Goal: Obtain resource: Download file/media

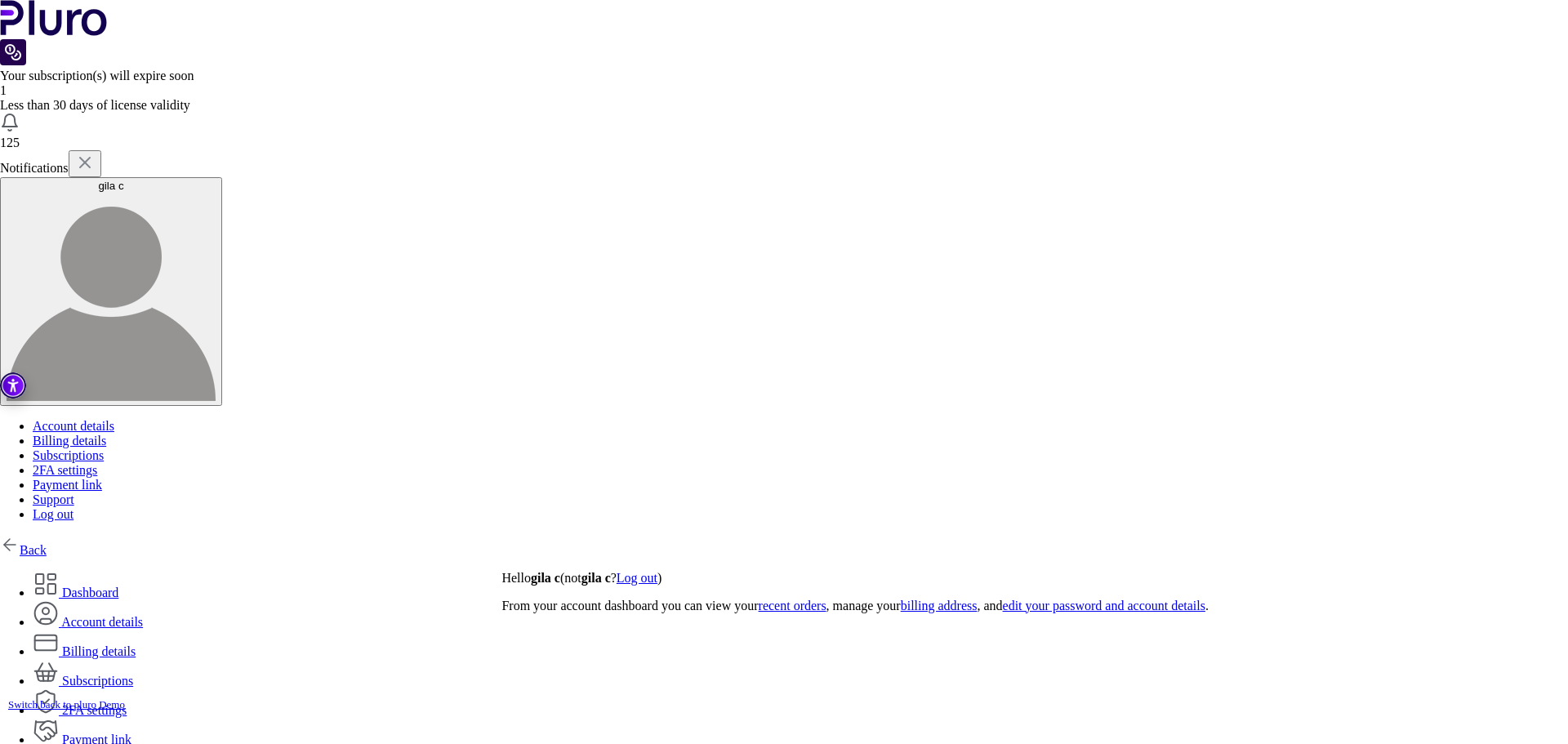
click at [20, 535] on img at bounding box center [9, 544] width 20 height 20
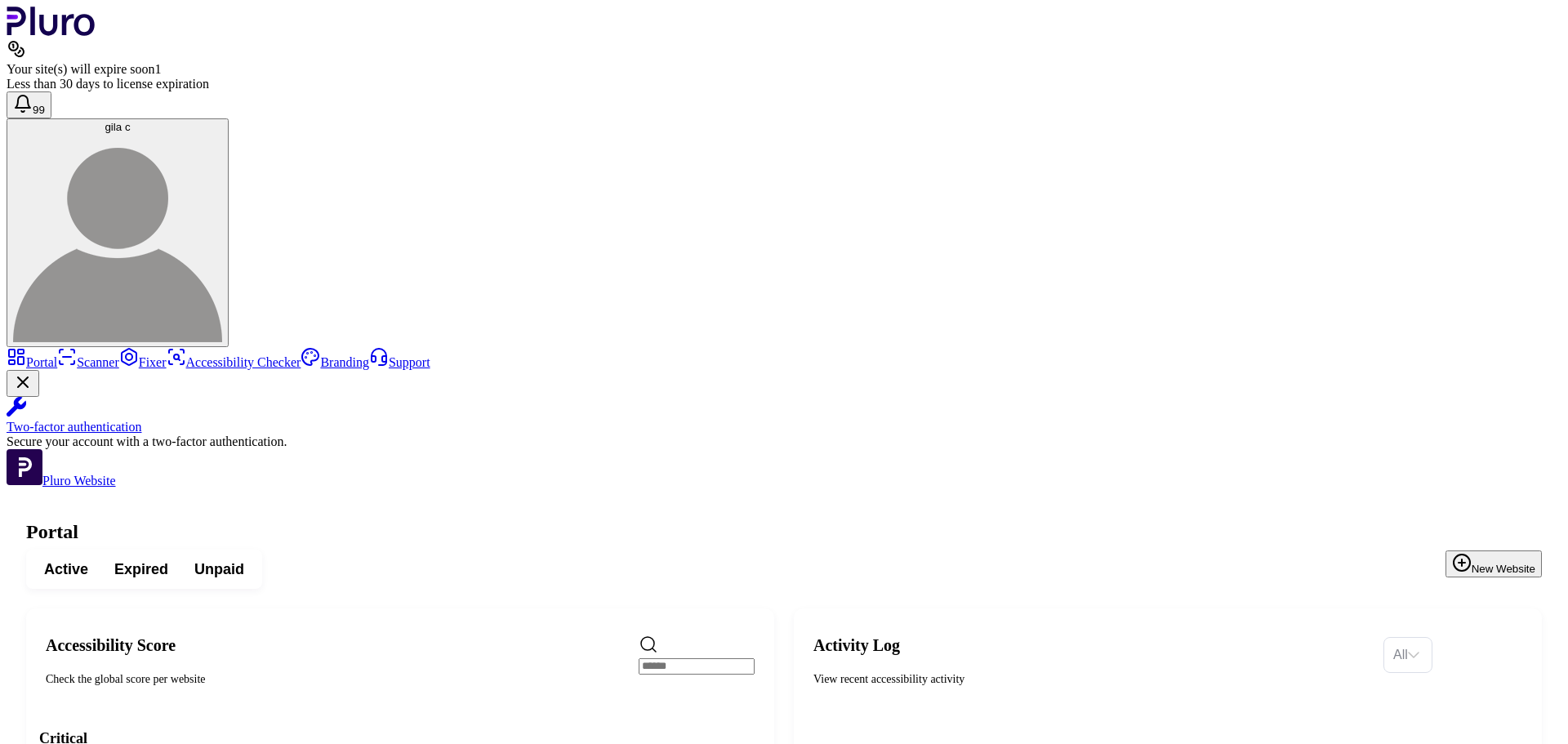
click at [720, 659] on input "Search" at bounding box center [697, 666] width 116 height 16
type input "***"
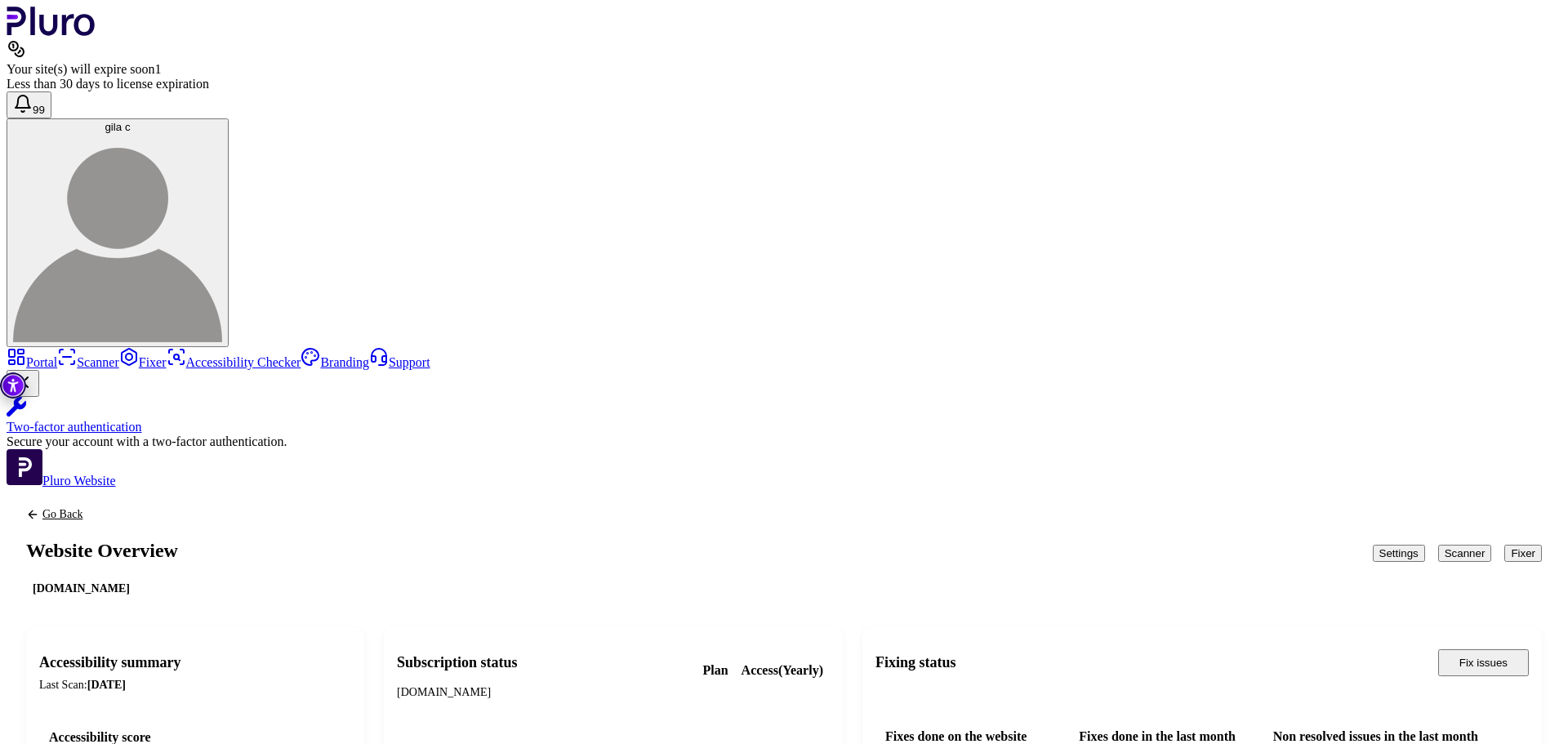
click at [1443, 545] on button "Scanner" at bounding box center [1465, 554] width 54 height 17
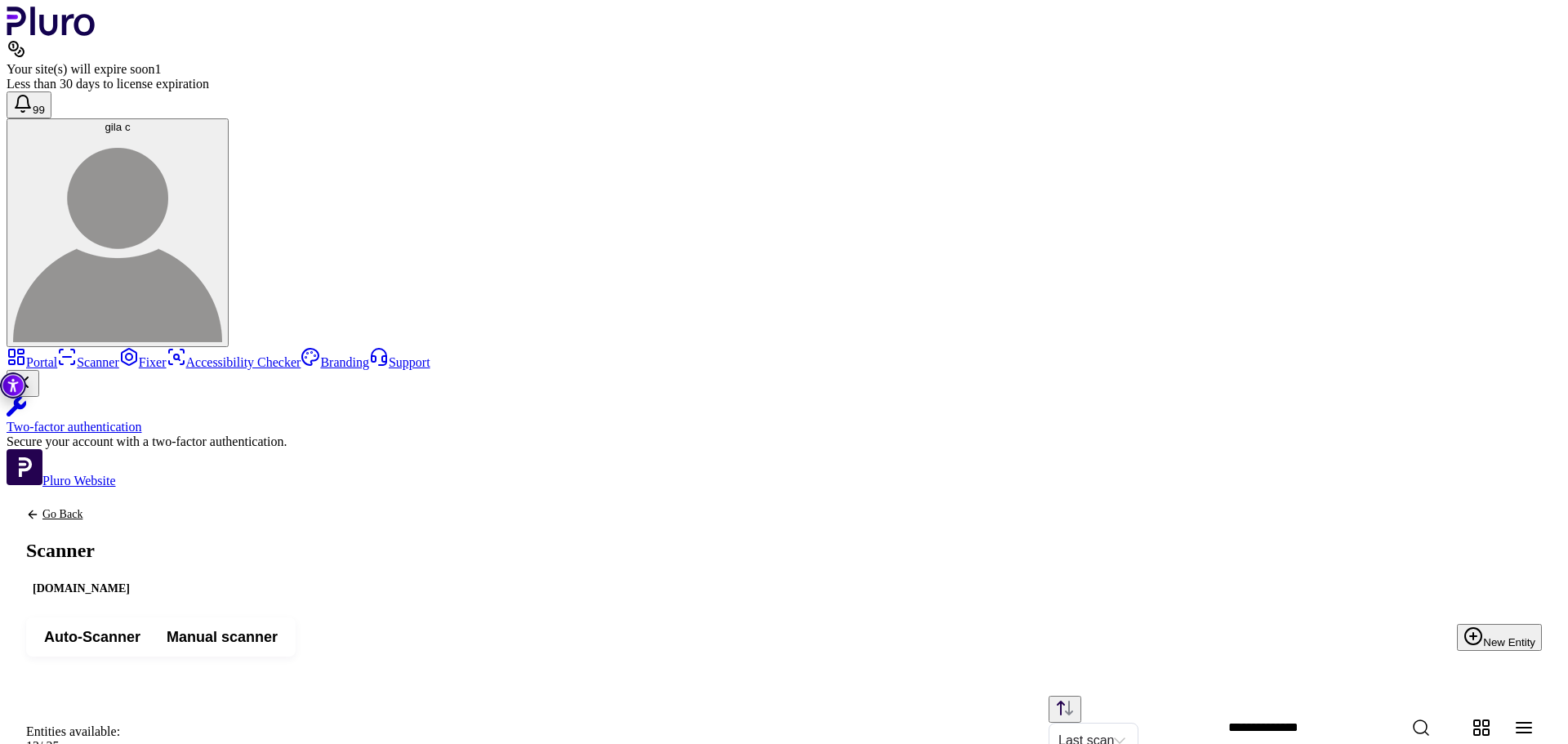
scroll to position [369, 0]
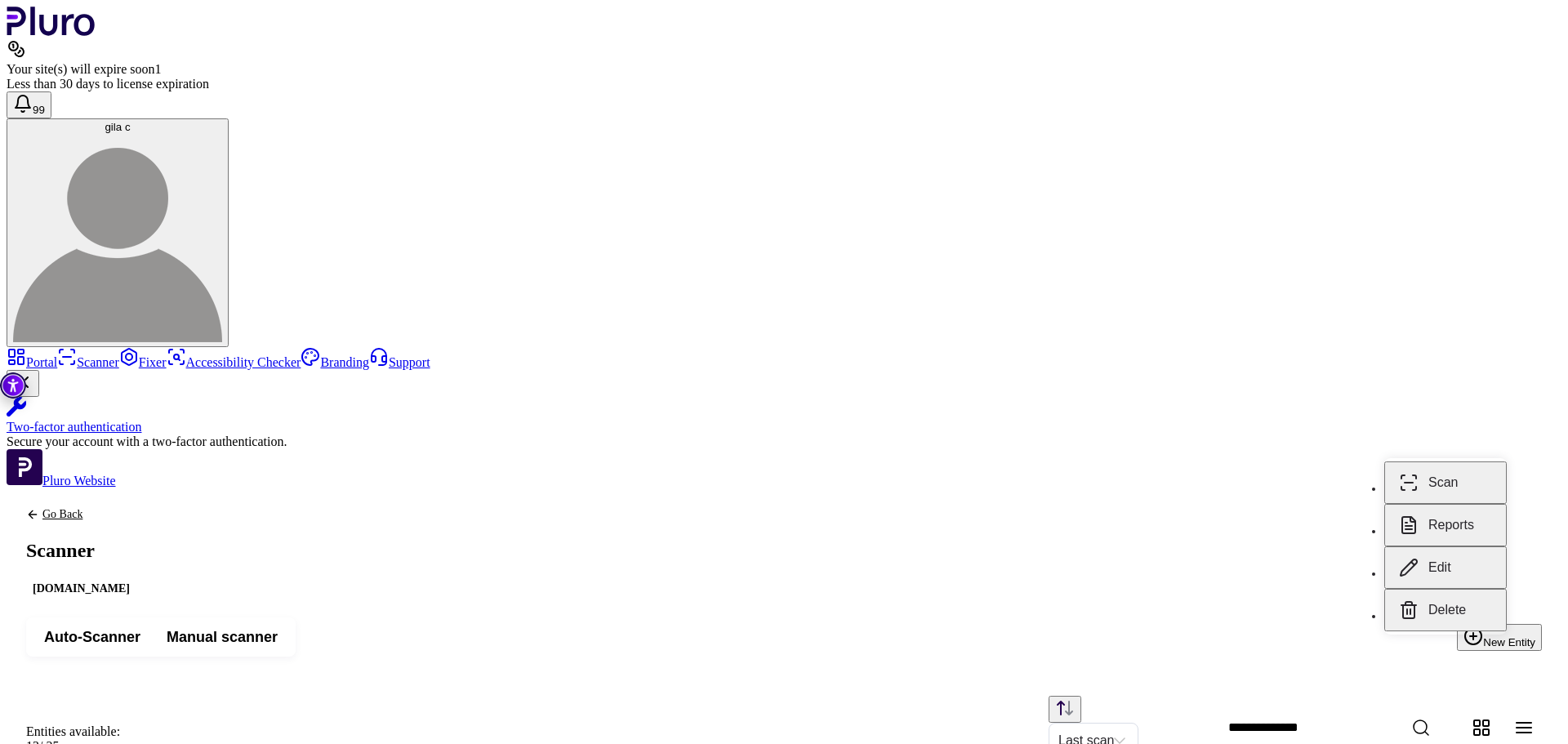
scroll to position [0, 0]
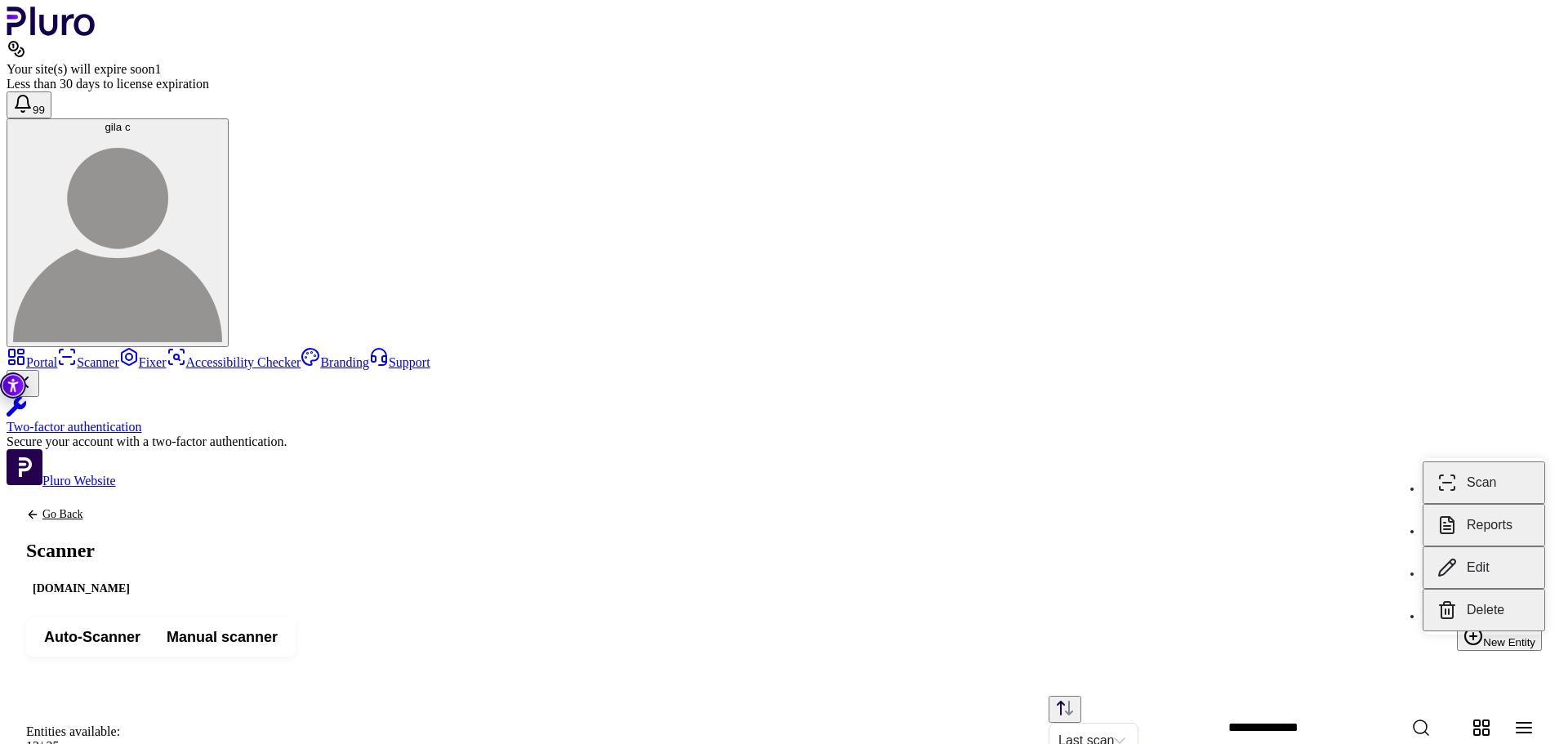
click at [1493, 541] on button "Reports" at bounding box center [1483, 525] width 122 height 43
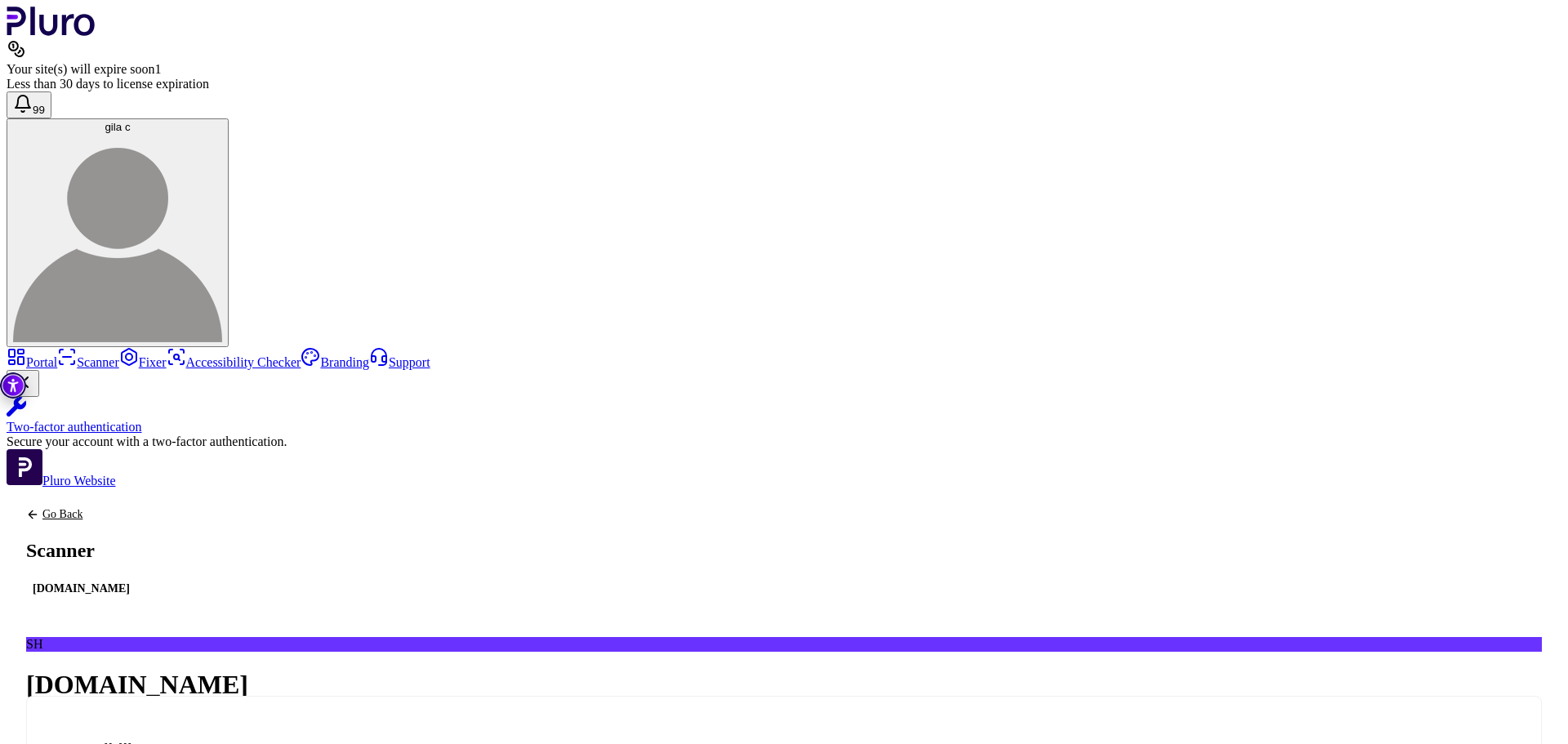
click at [137, 508] on link "Go Back" at bounding box center [81, 514] width 110 height 13
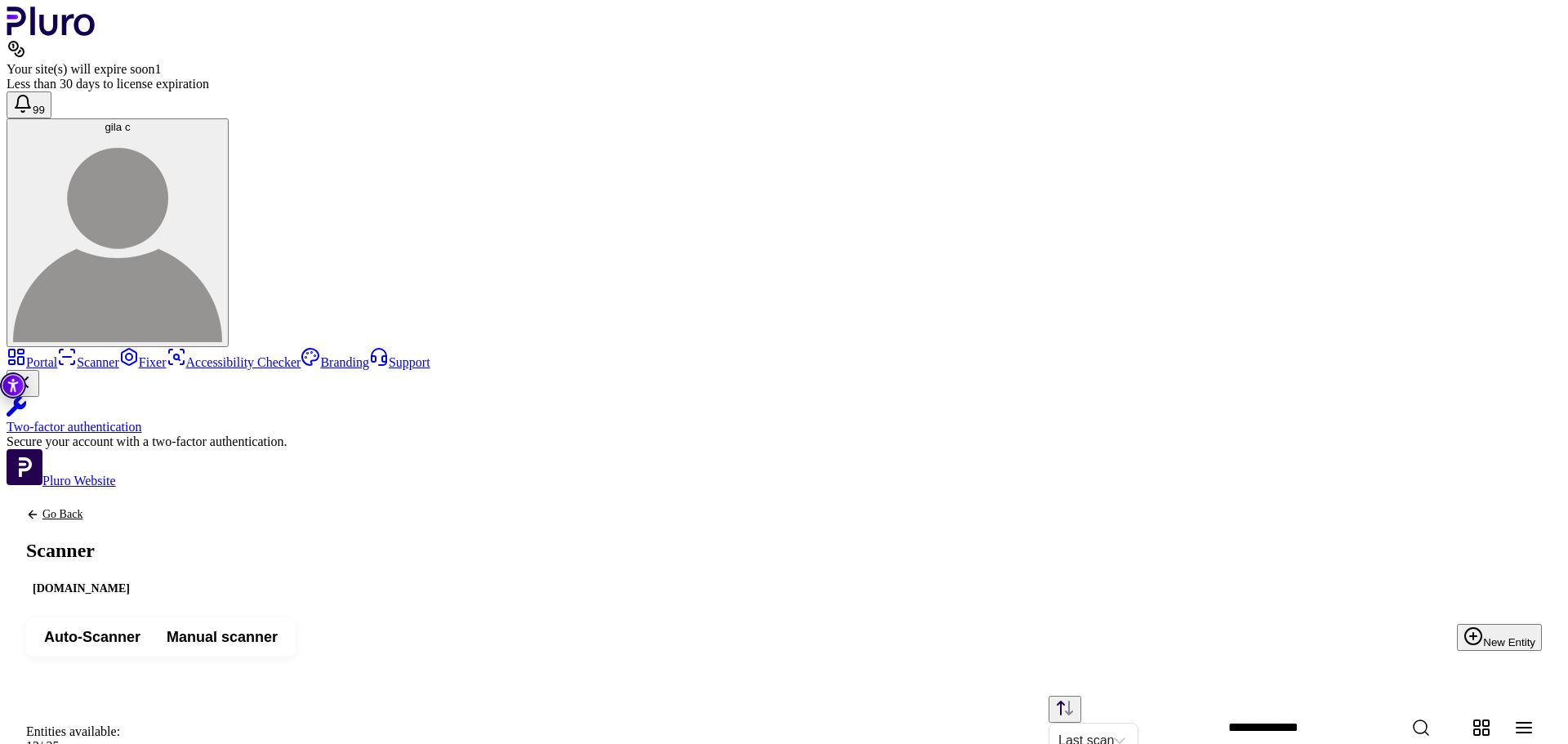
scroll to position [0, 38]
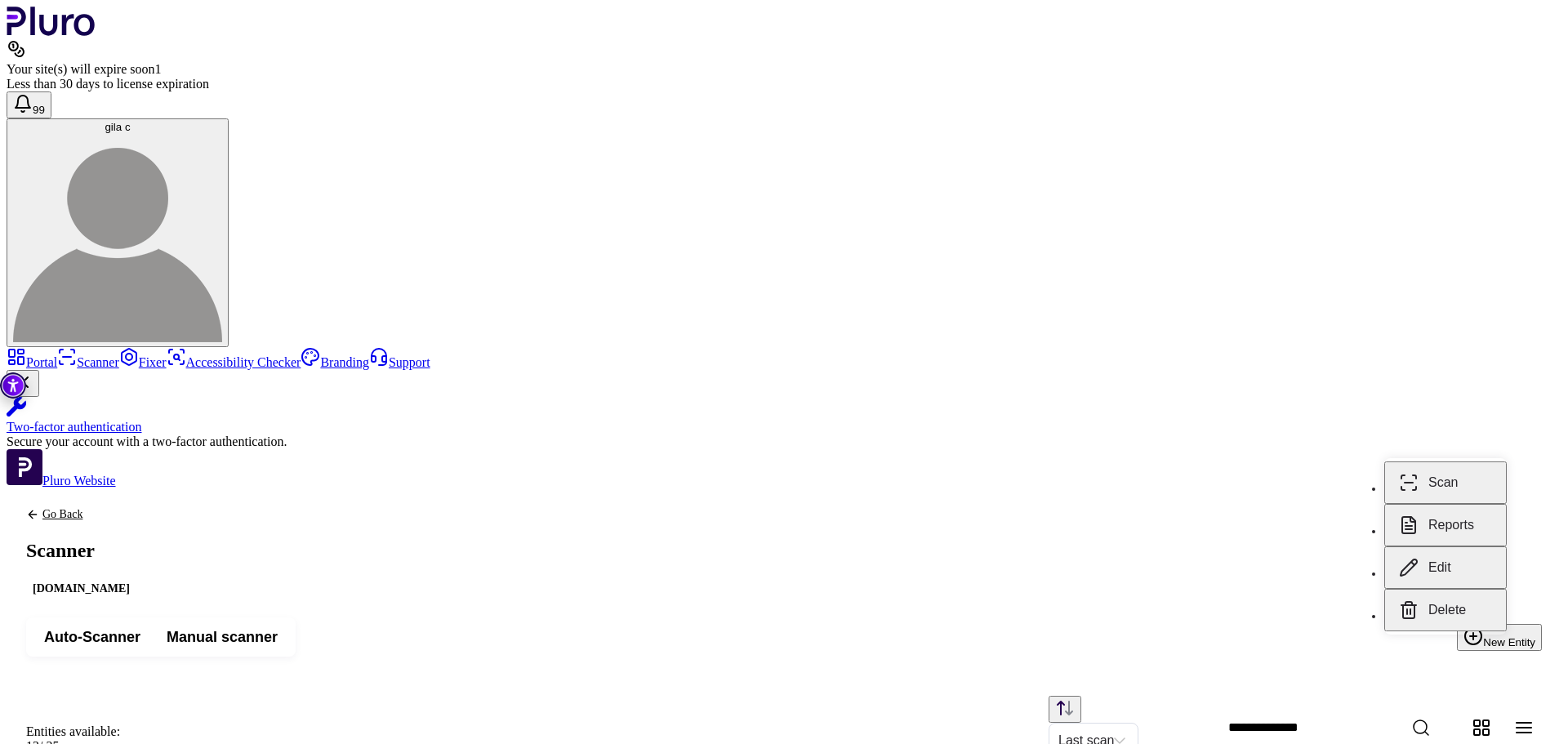
click at [1438, 543] on button "Reports" at bounding box center [1445, 525] width 122 height 43
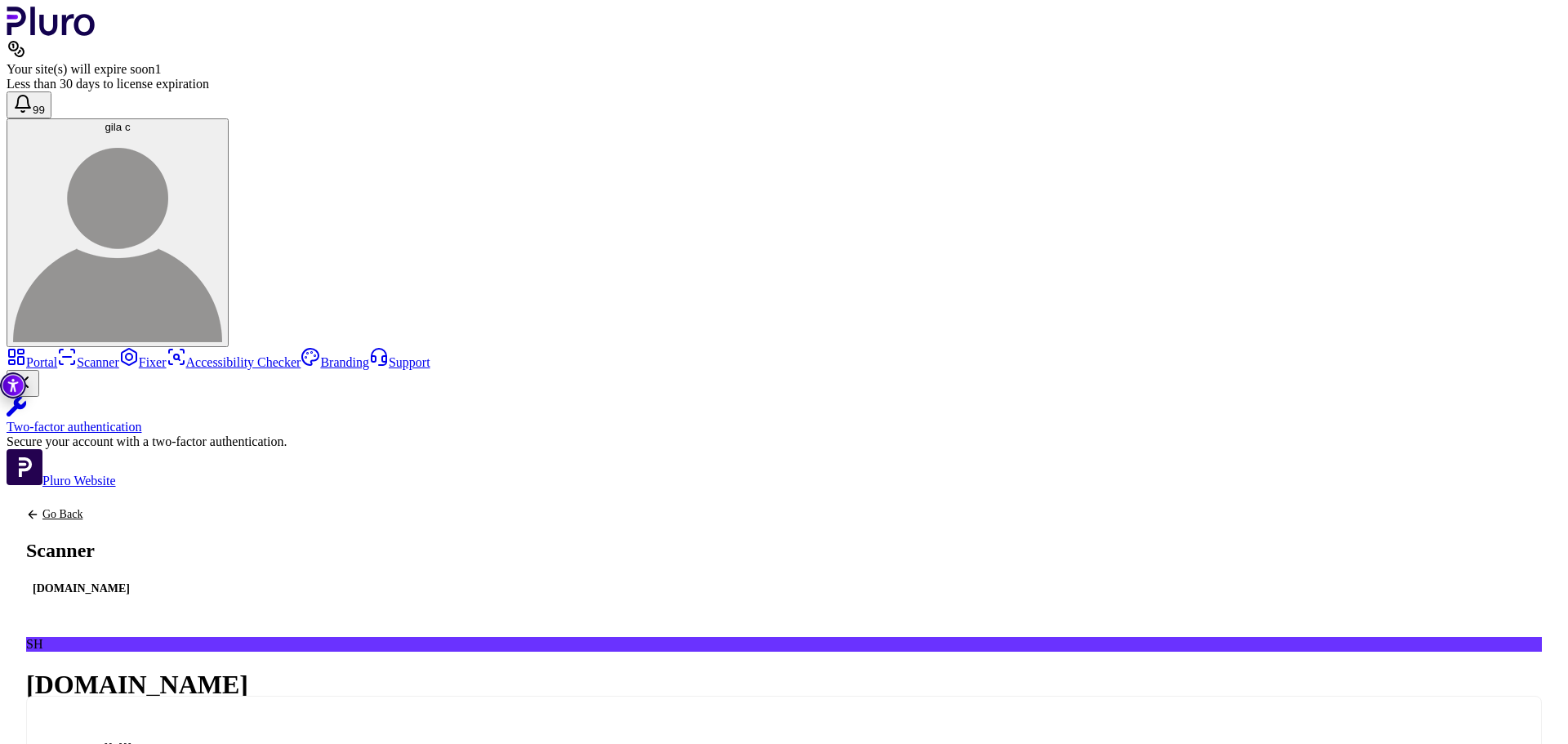
click at [1469, 637] on div "SH shahar-malka.com Scanned on 17.08.2025 89/100 5 Total Issues 2 Critical 0 Al…" at bounding box center [784, 723] width 1516 height 172
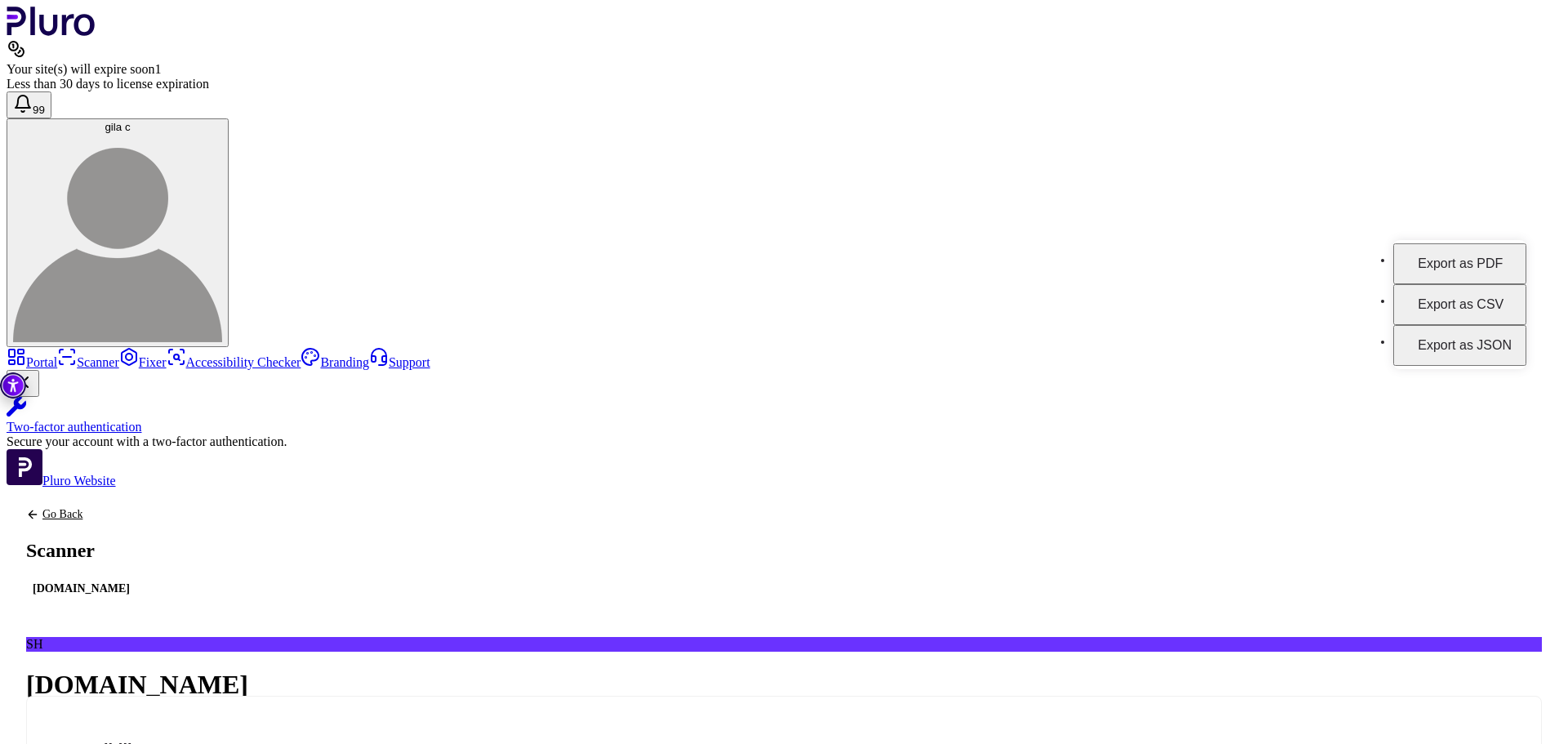
click at [1457, 255] on button "Export as PDF" at bounding box center [1460, 264] width 133 height 41
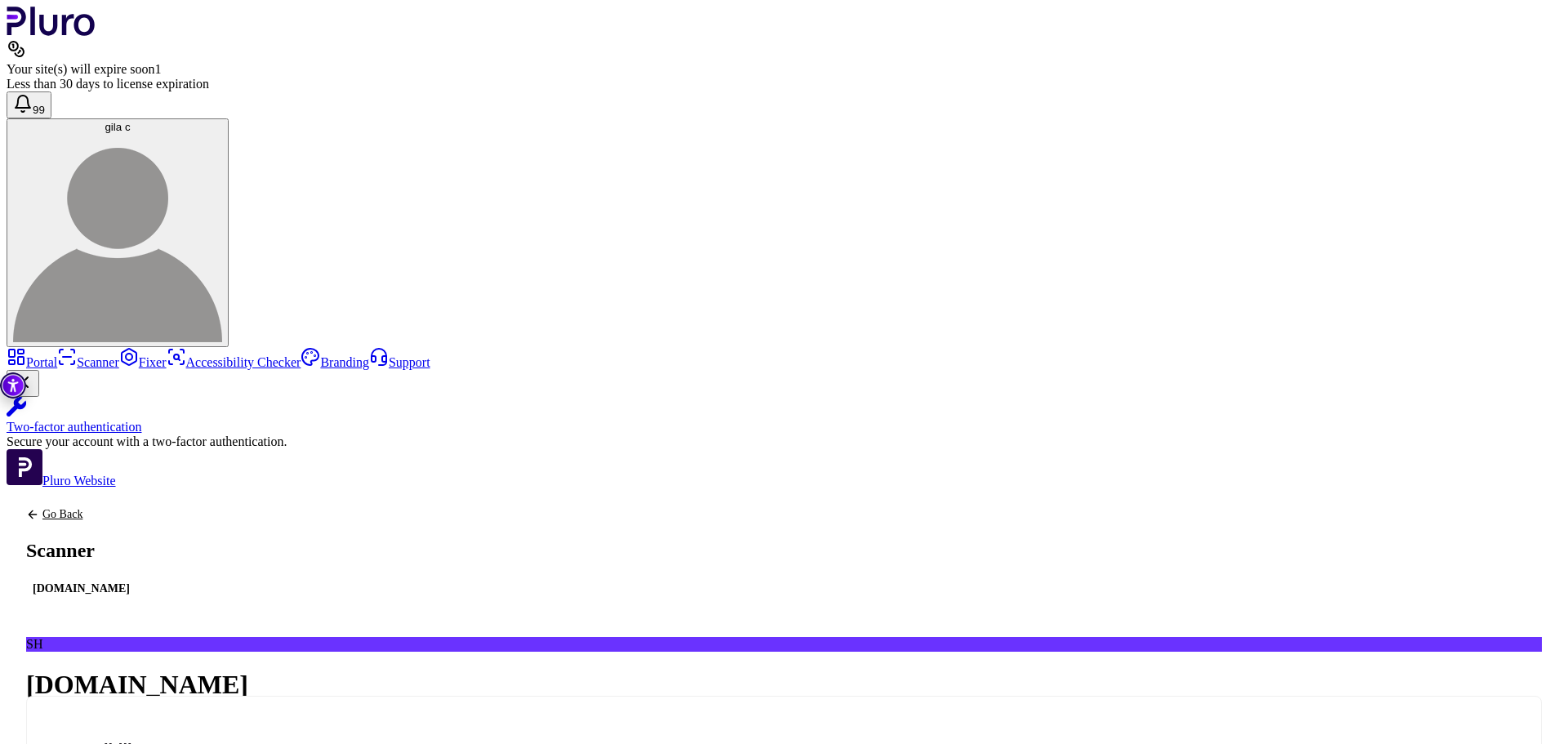
click at [137, 508] on link "Go Back" at bounding box center [81, 514] width 110 height 13
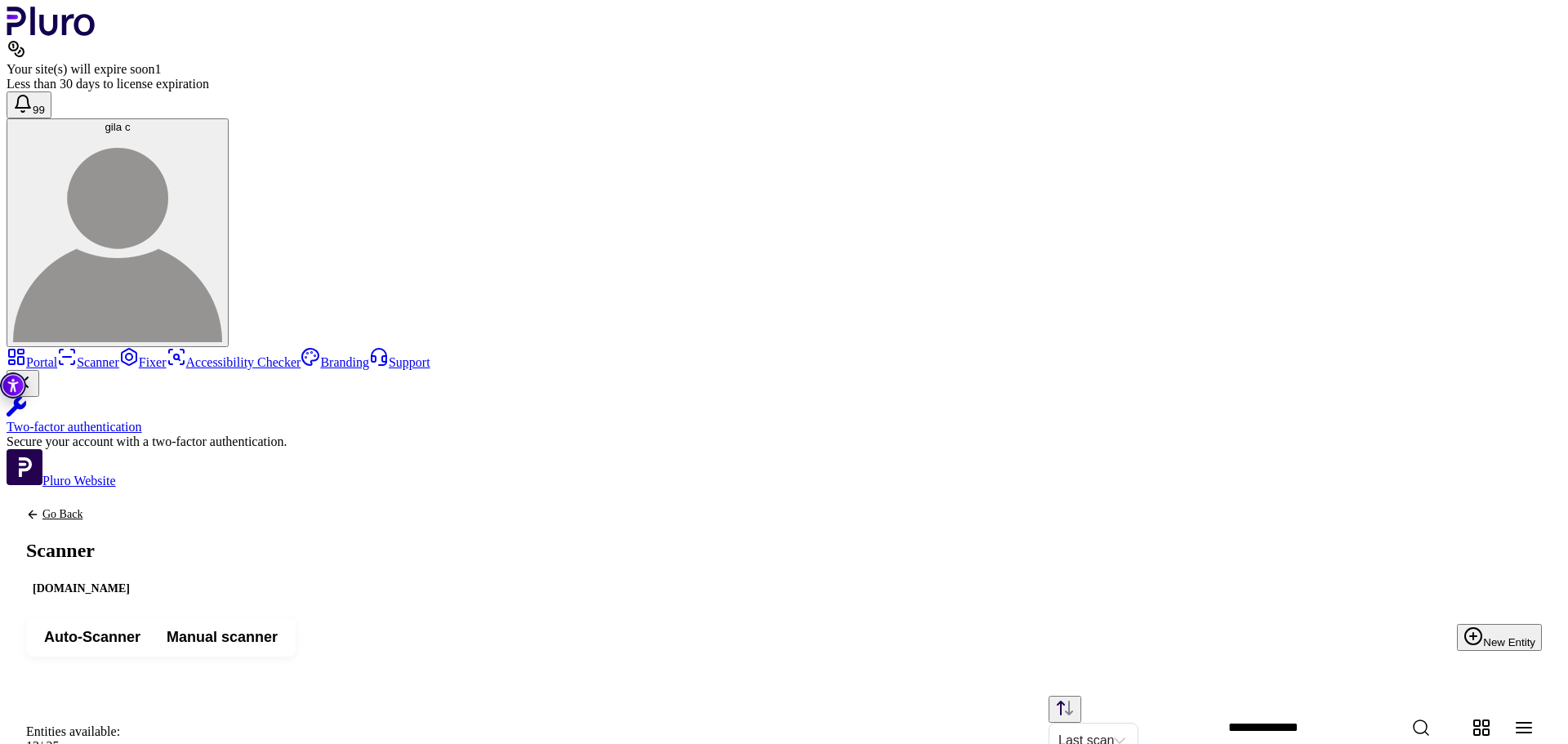
click at [137, 508] on link "Go Back" at bounding box center [81, 514] width 110 height 13
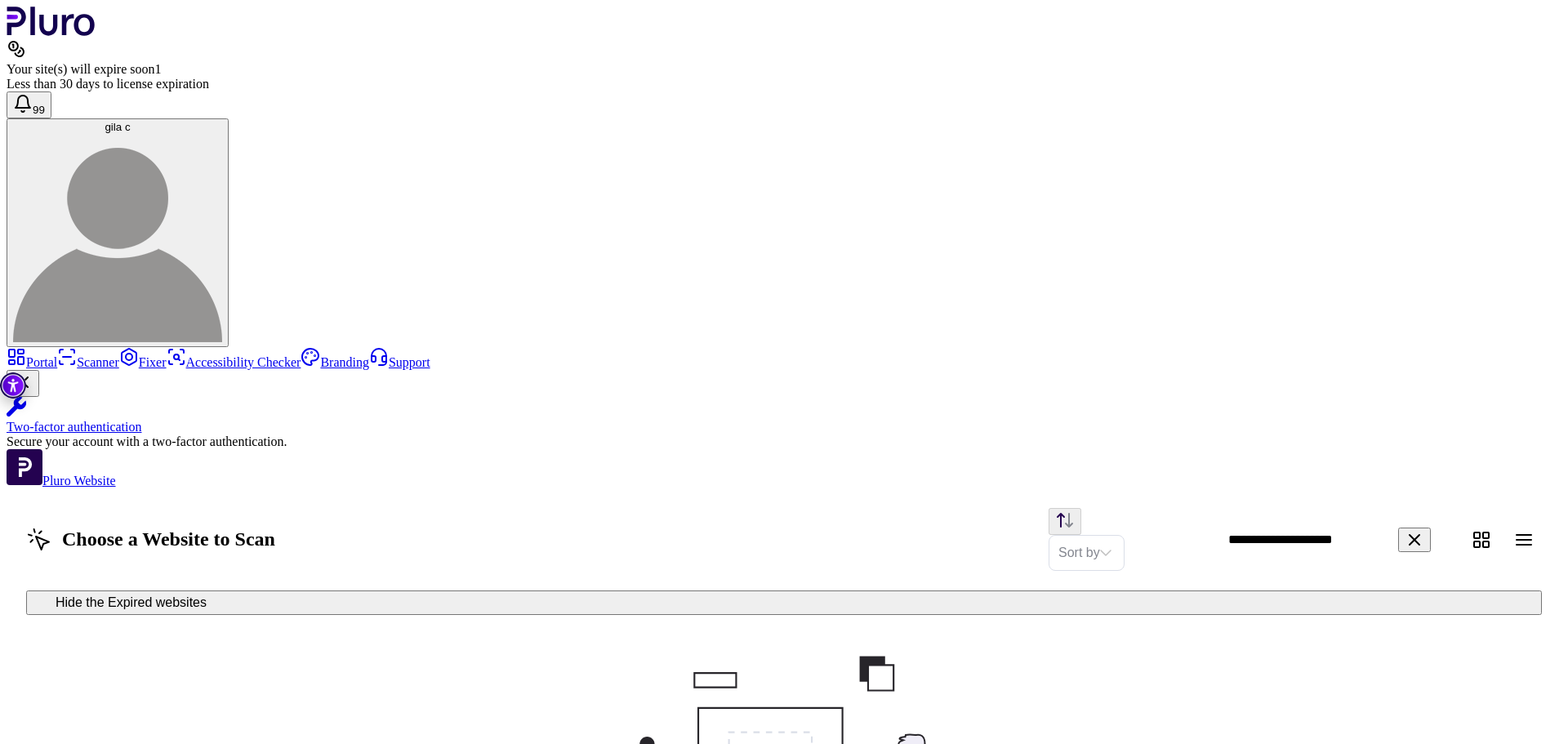
click at [57, 355] on link "Portal" at bounding box center [32, 362] width 50 height 14
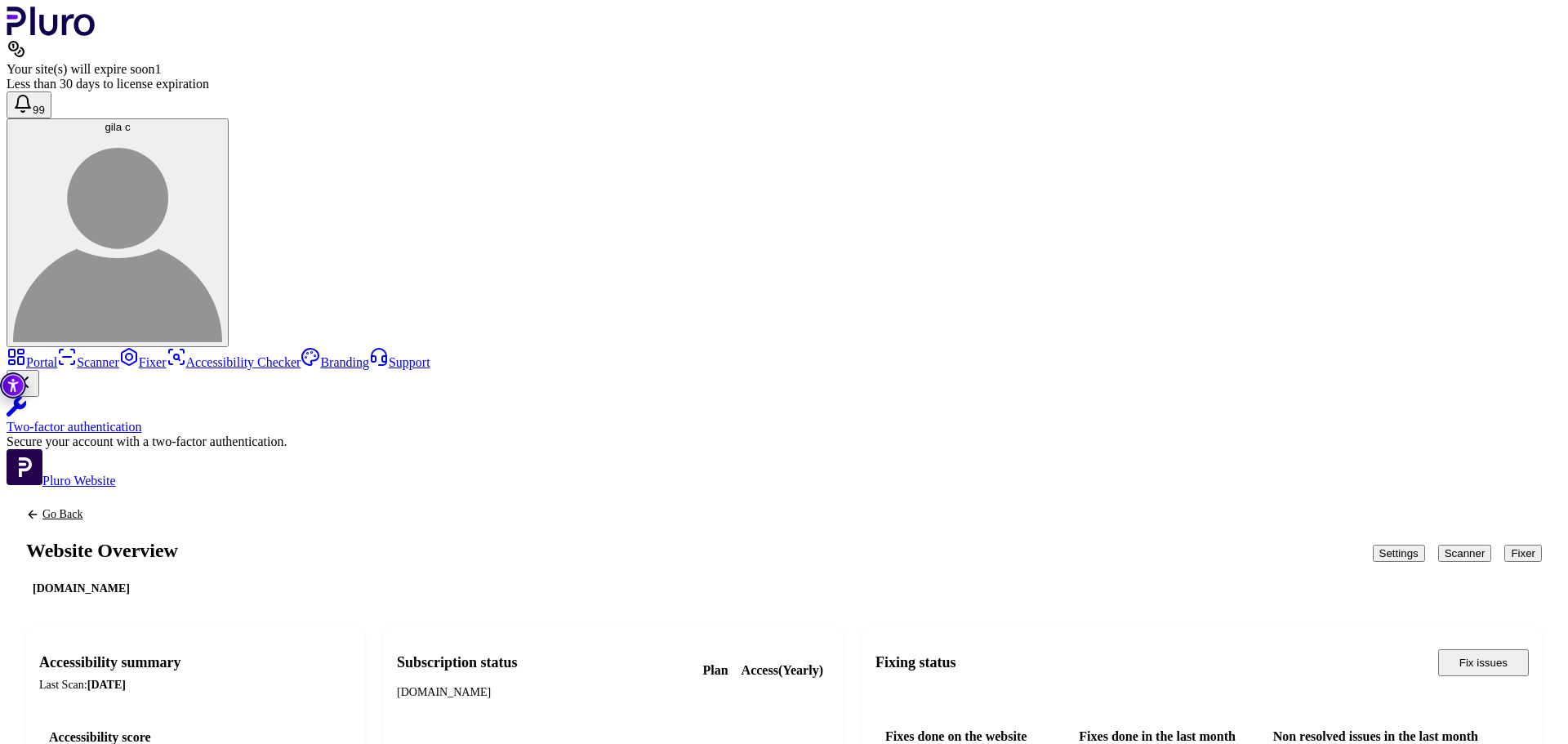
click at [1438, 545] on button "Scanner" at bounding box center [1465, 554] width 54 height 17
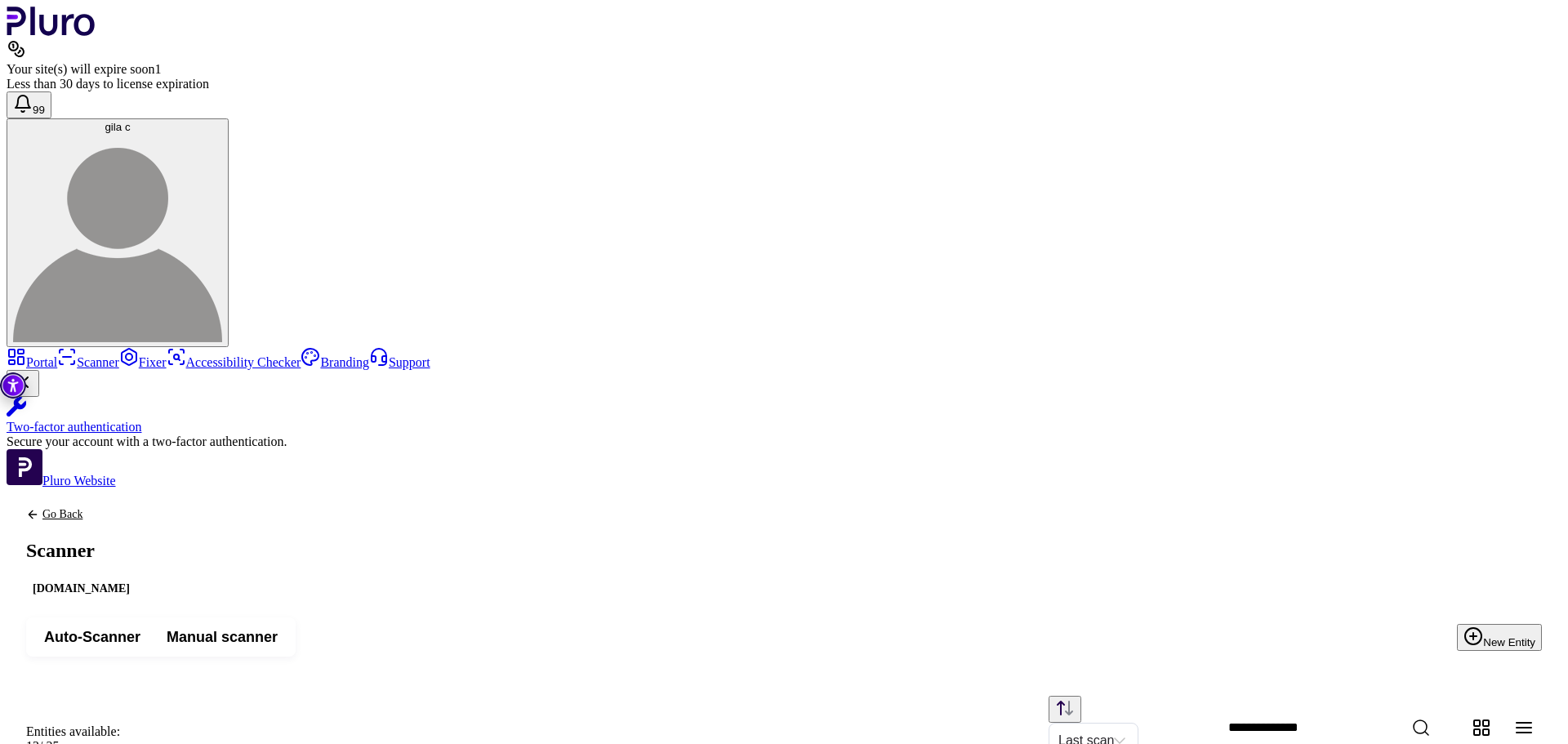
scroll to position [0, 38]
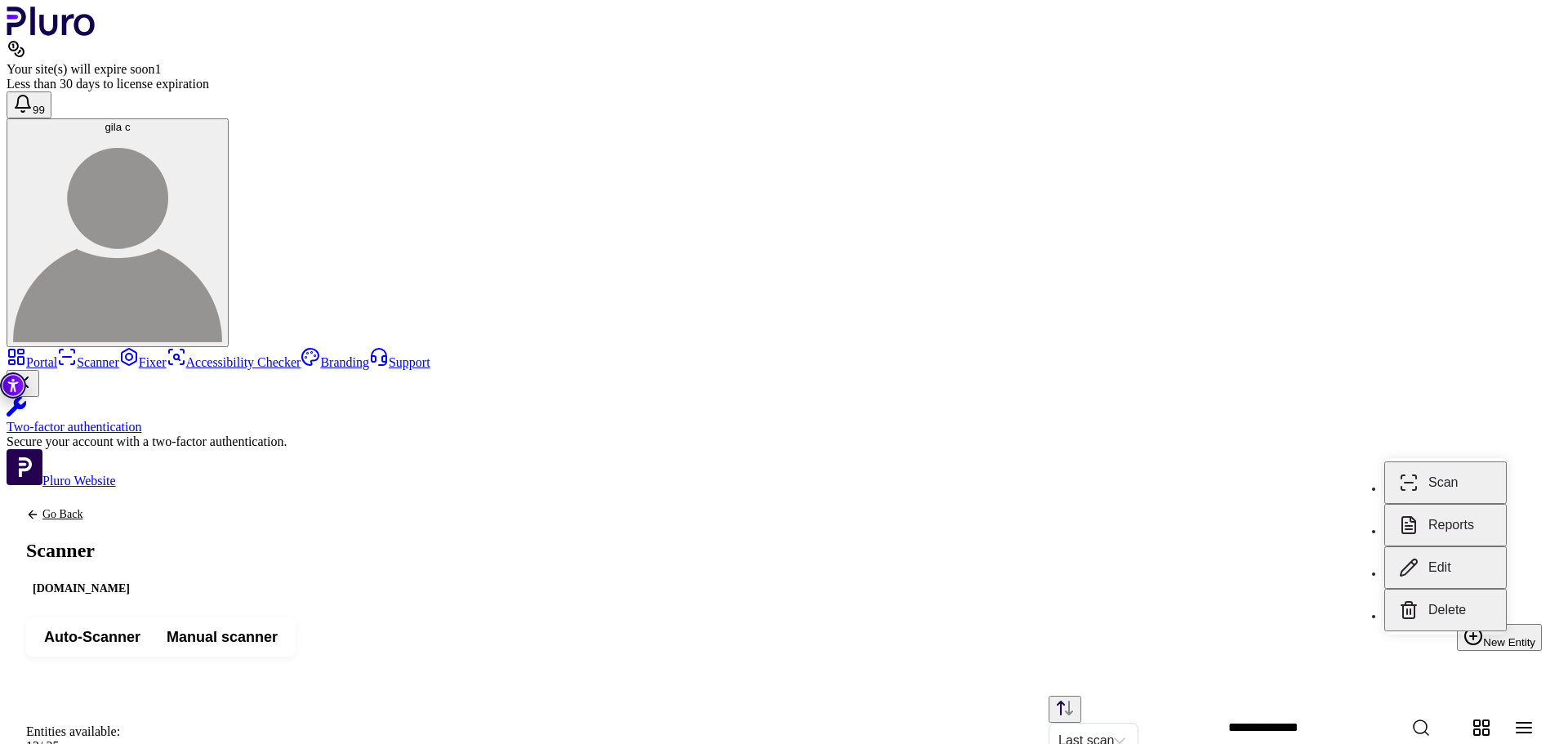
click at [1462, 544] on button "Reports" at bounding box center [1445, 525] width 122 height 43
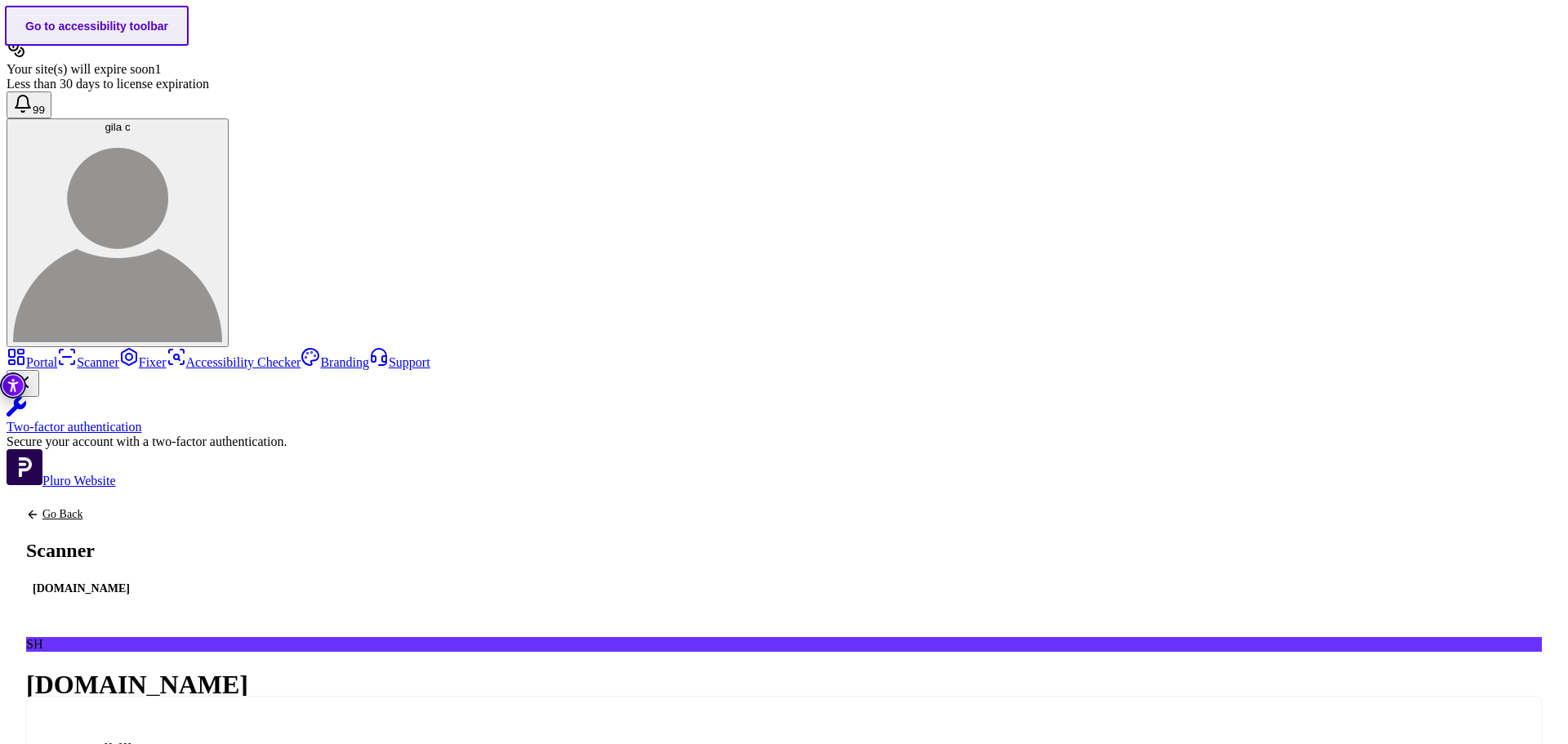
scroll to position [14, 0]
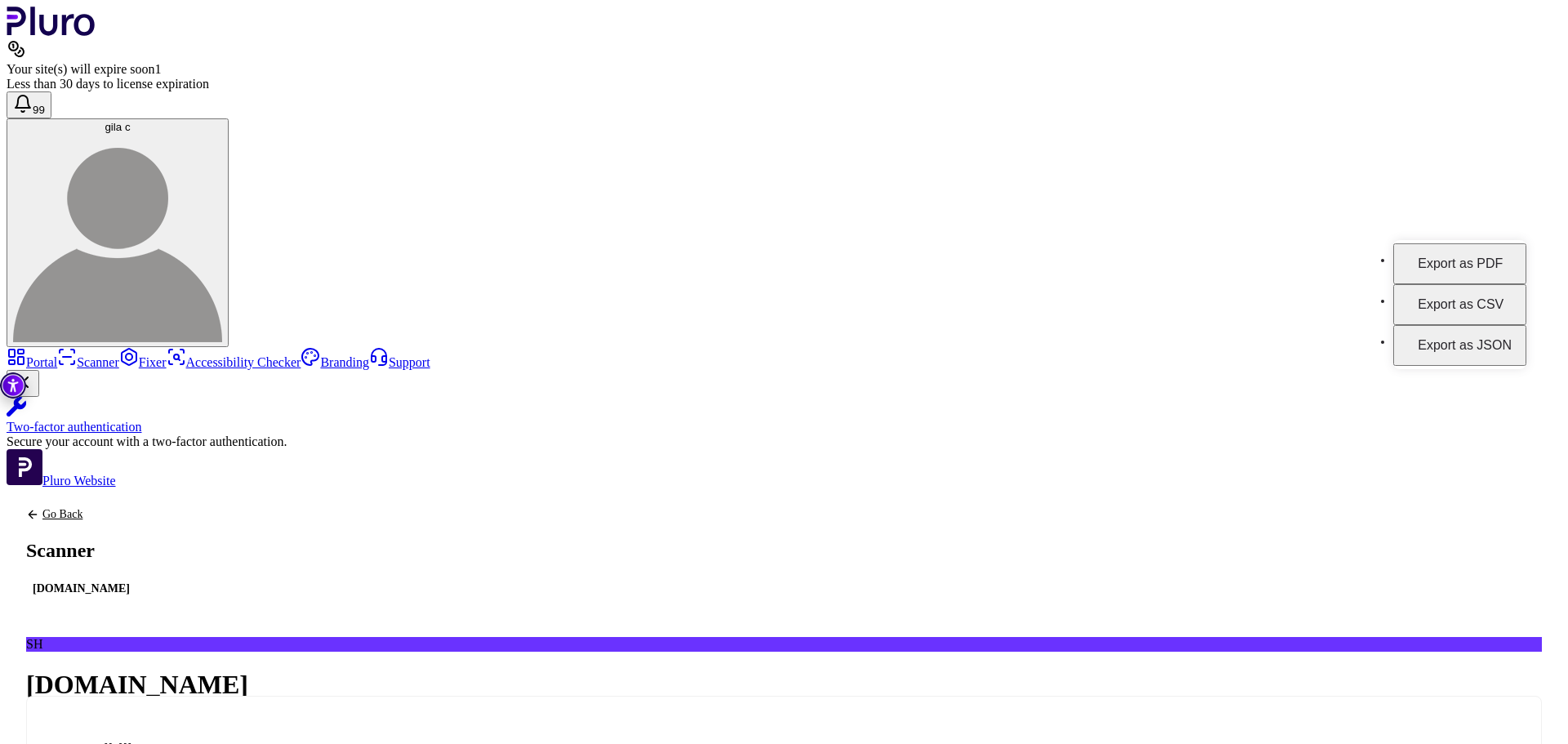
click at [1381, 637] on div "SH shahar-malka.com Scanned on 17.08.2025 89/100 5 Total Issues 2 Critical 0 Al…" at bounding box center [784, 723] width 1516 height 172
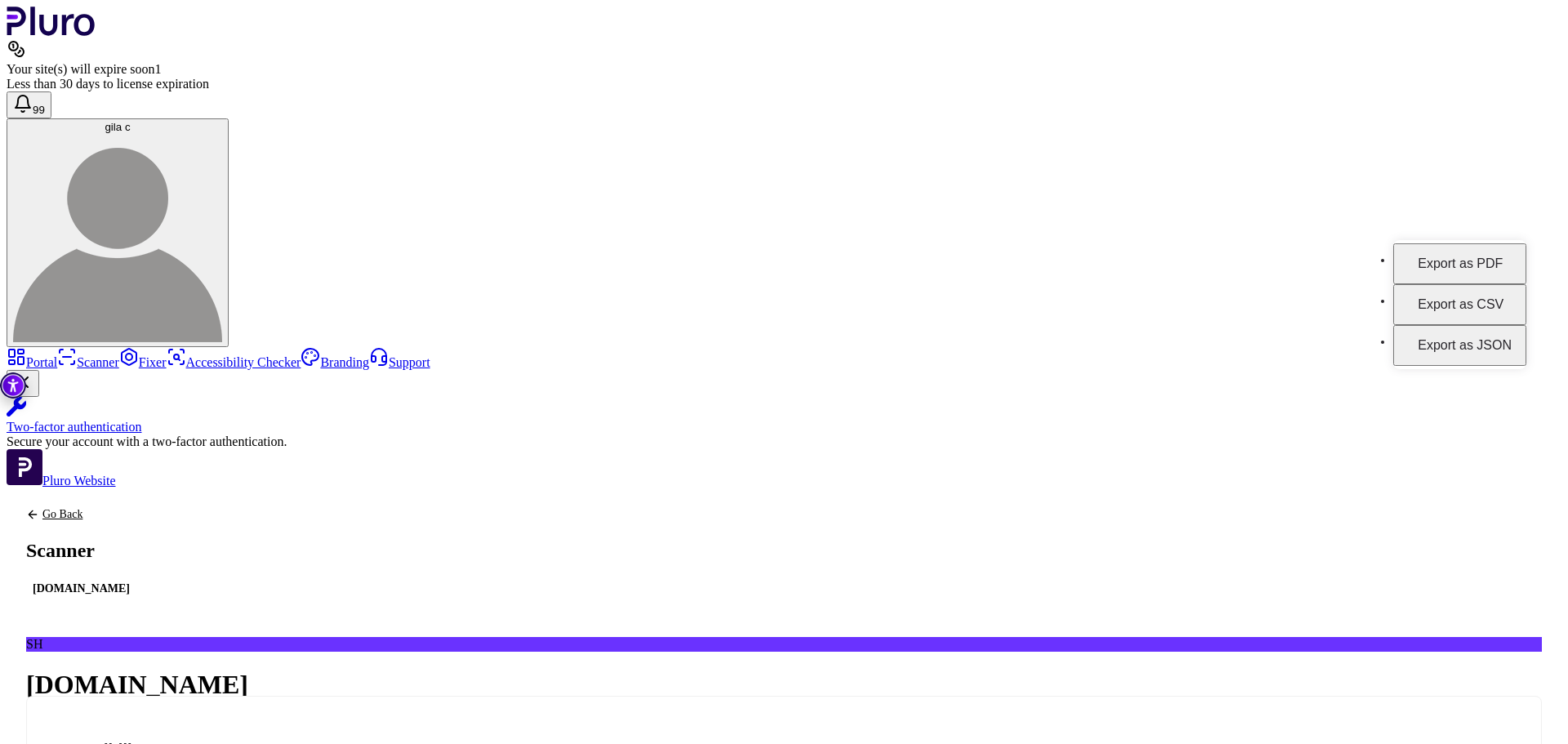
click at [1492, 254] on button "Export as PDF" at bounding box center [1460, 264] width 133 height 41
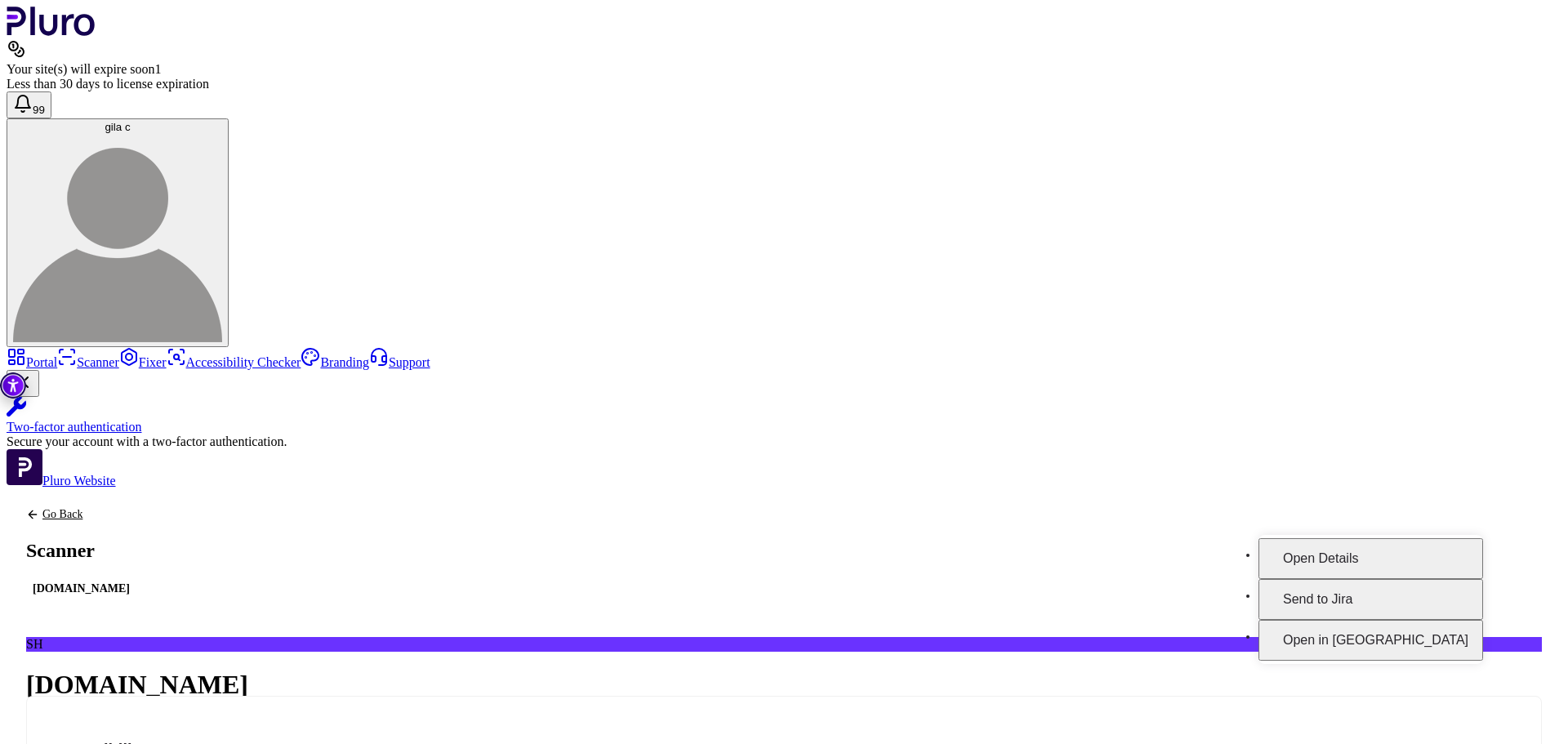
click at [1448, 622] on button "Open in Fixer" at bounding box center [1371, 641] width 225 height 41
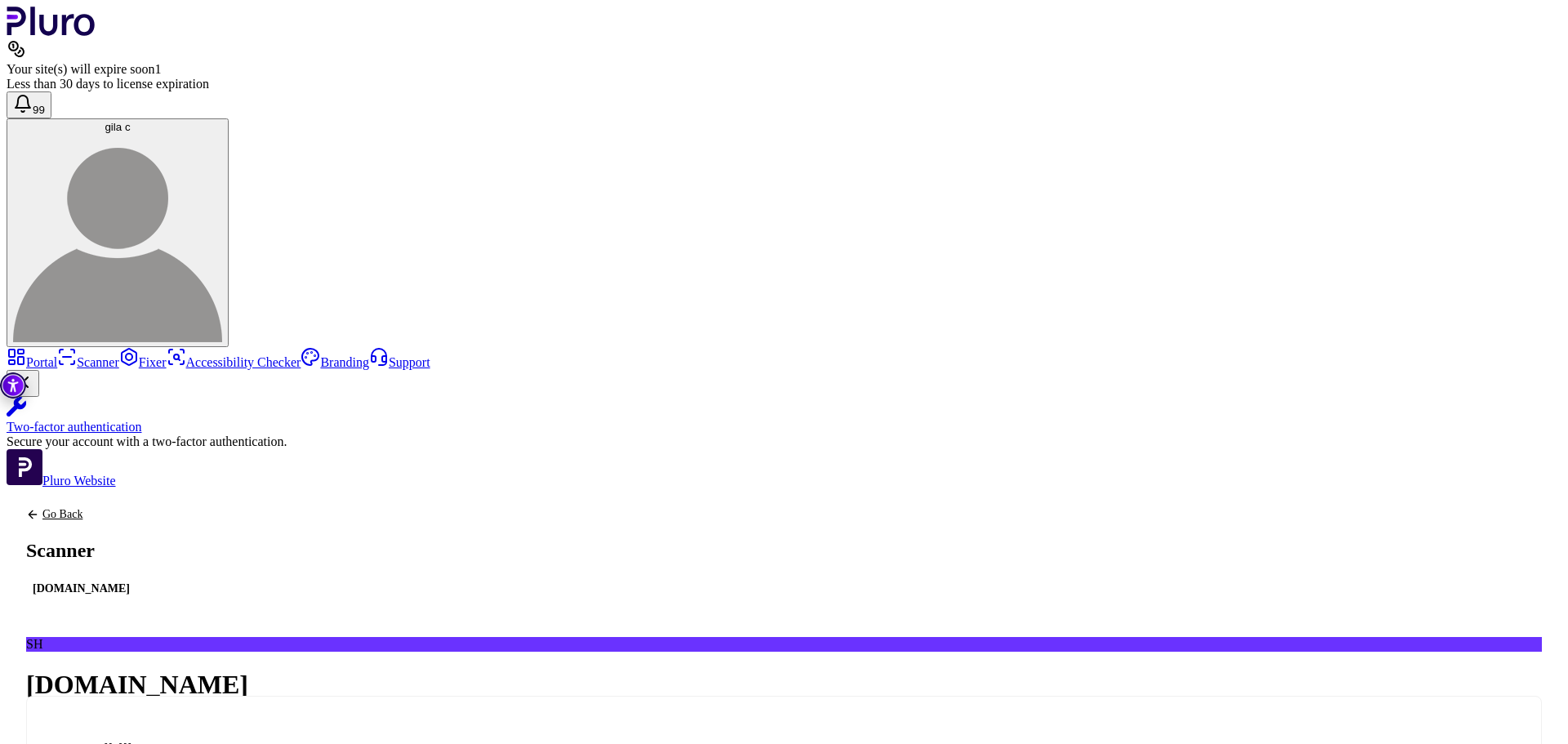
click at [39, 508] on icon "Back to previous screen" at bounding box center [32, 514] width 13 height 13
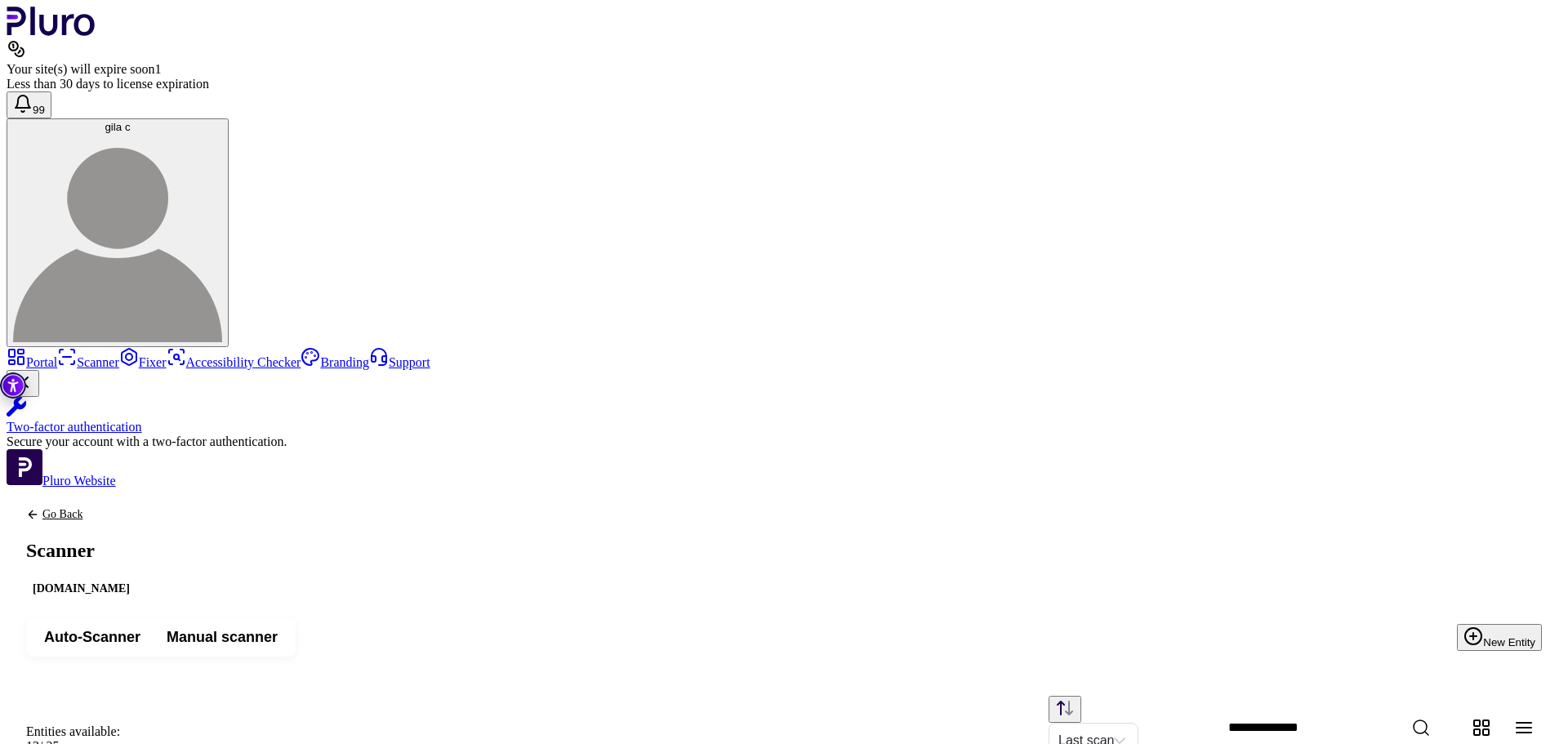
scroll to position [0, 38]
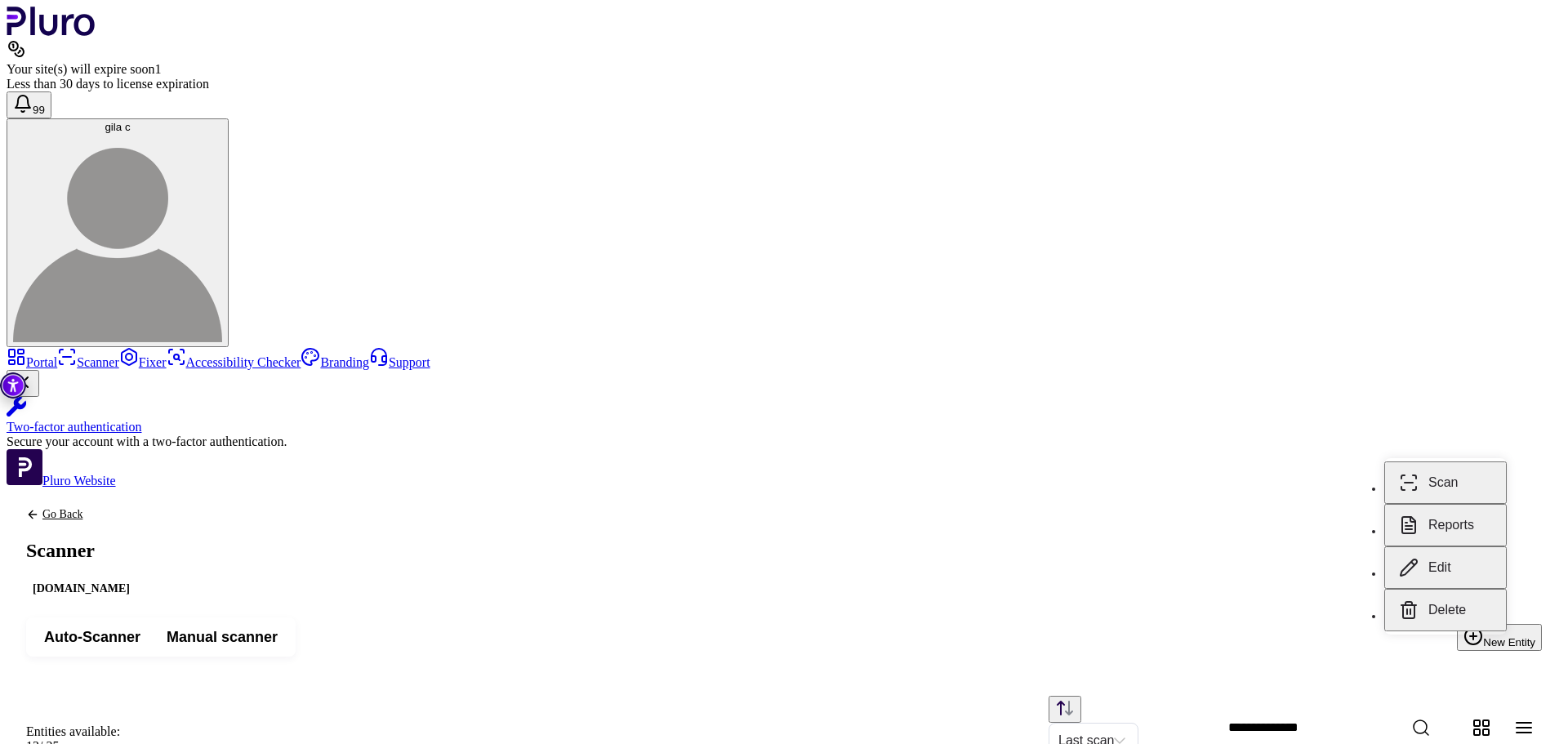
click at [1448, 535] on button "Reports" at bounding box center [1445, 525] width 122 height 43
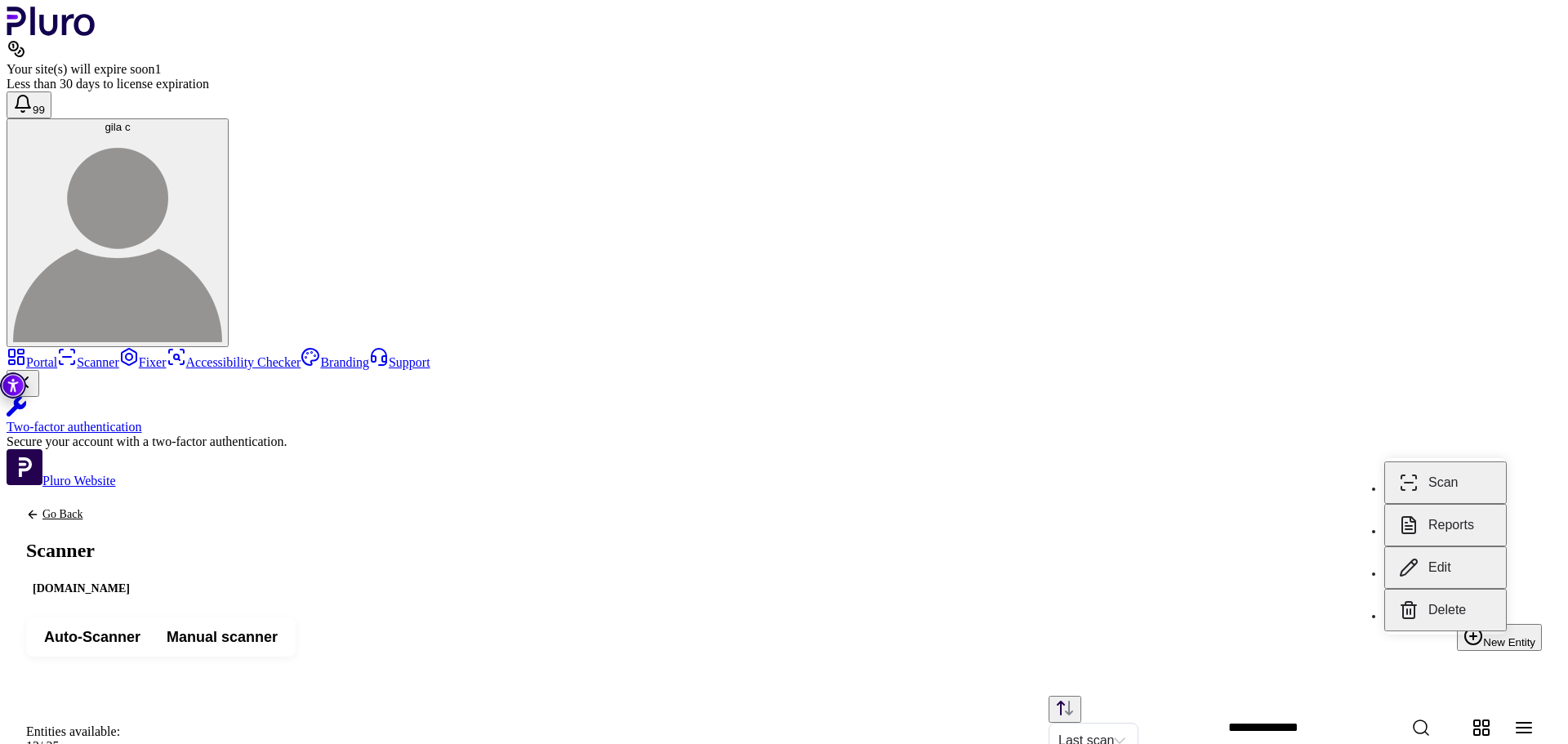
click at [1442, 501] on button "Scan" at bounding box center [1445, 483] width 122 height 43
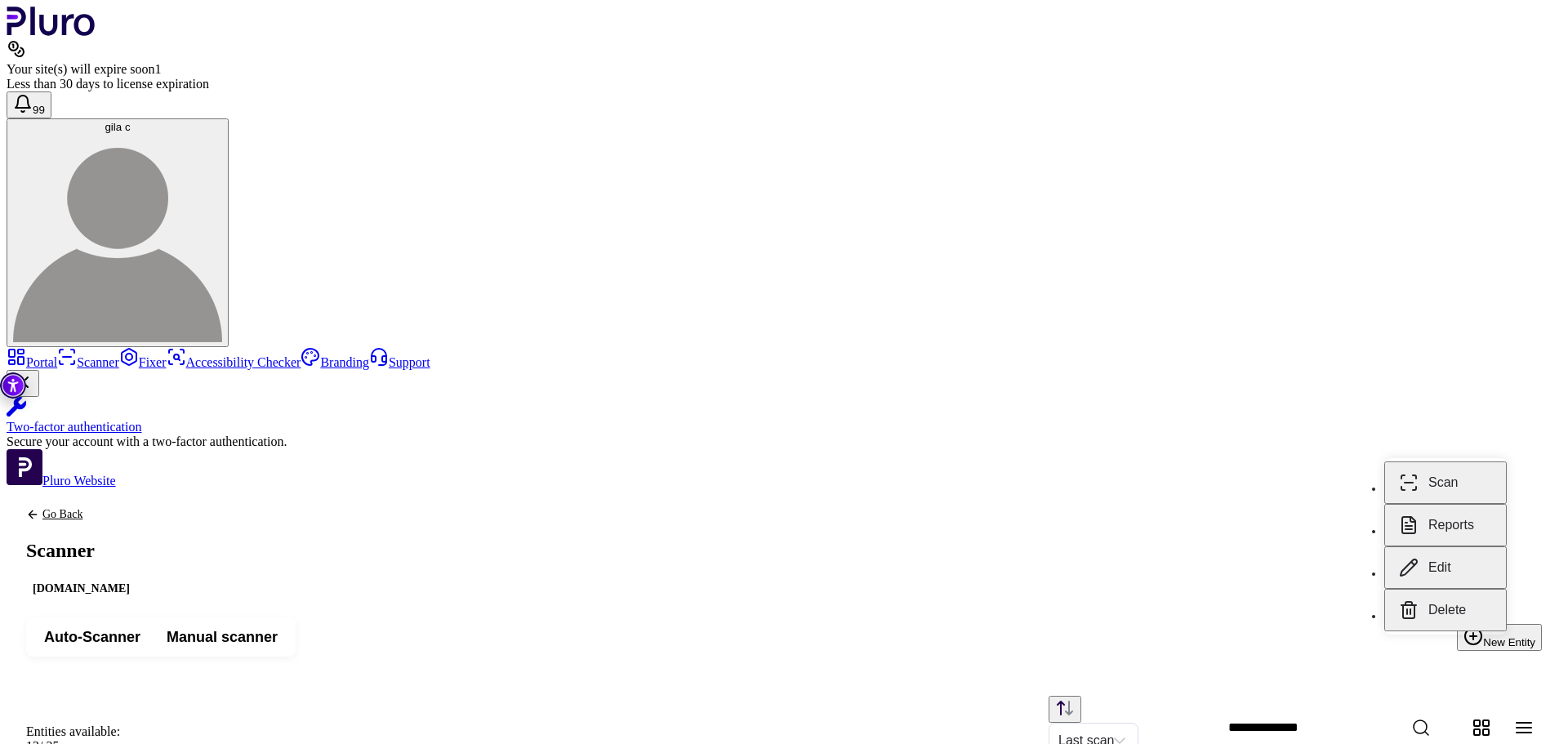
click at [1453, 536] on button "Reports" at bounding box center [1445, 525] width 122 height 43
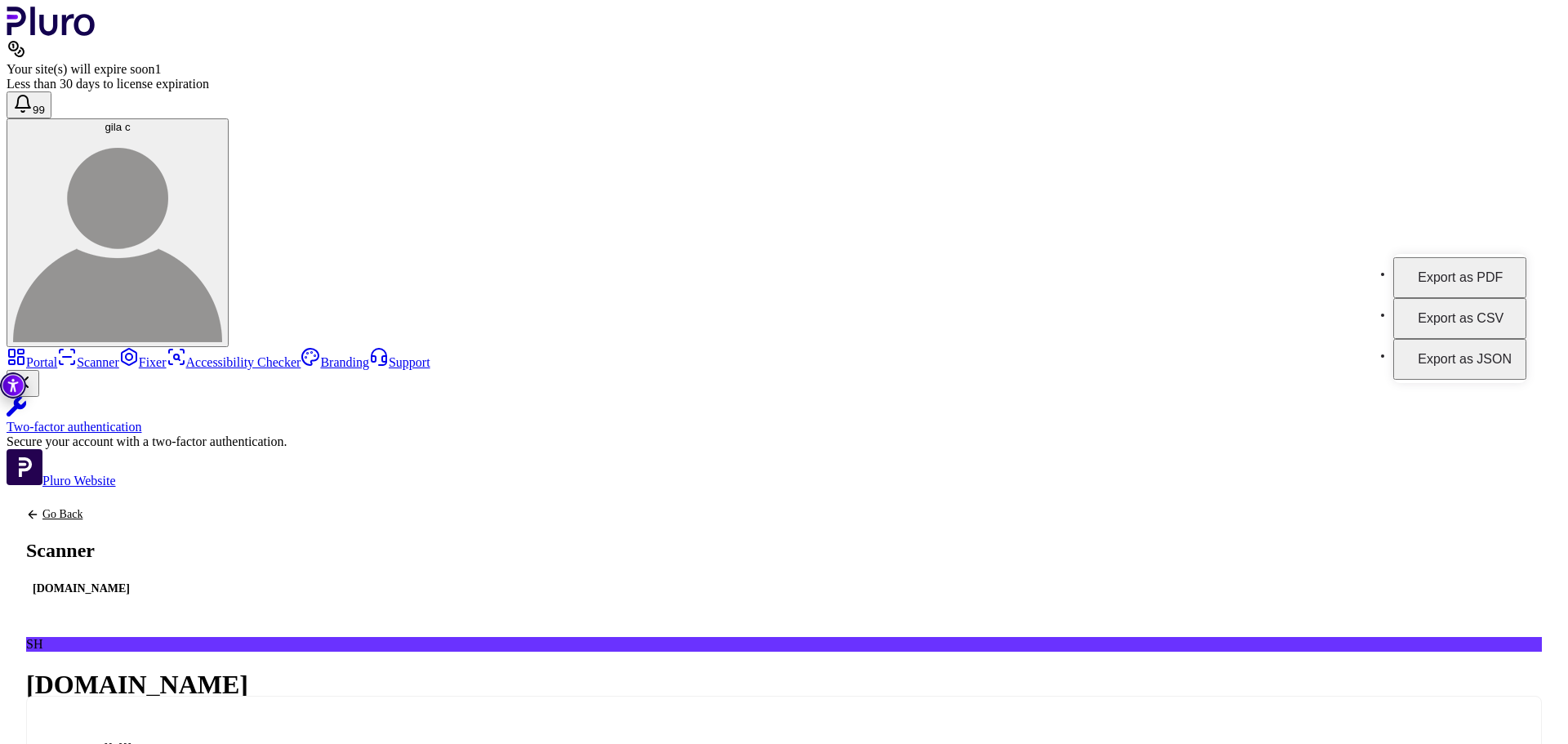
click at [1476, 271] on button "Export as PDF" at bounding box center [1460, 278] width 133 height 41
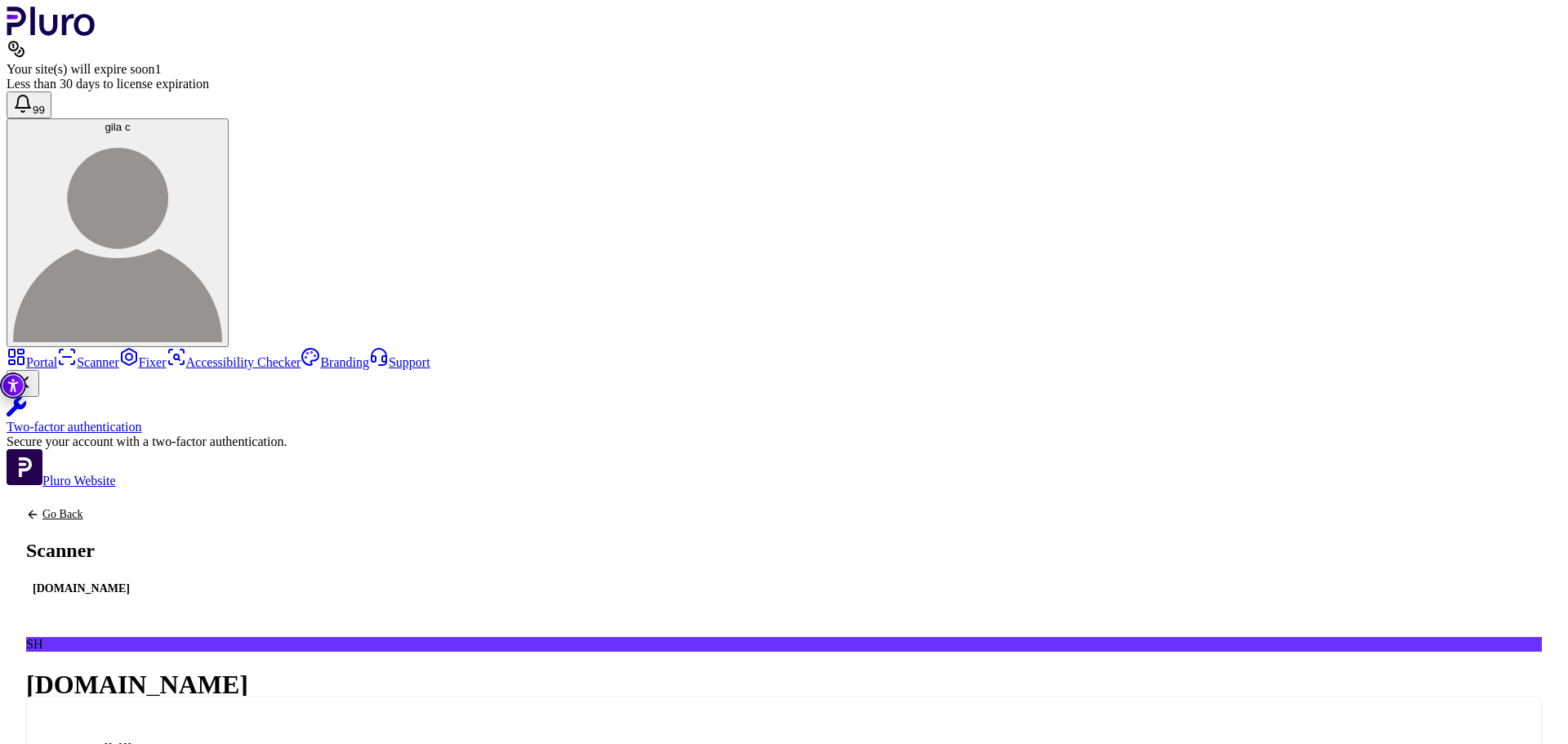
drag, startPoint x: 481, startPoint y: 466, endPoint x: 373, endPoint y: 467, distance: 108.0
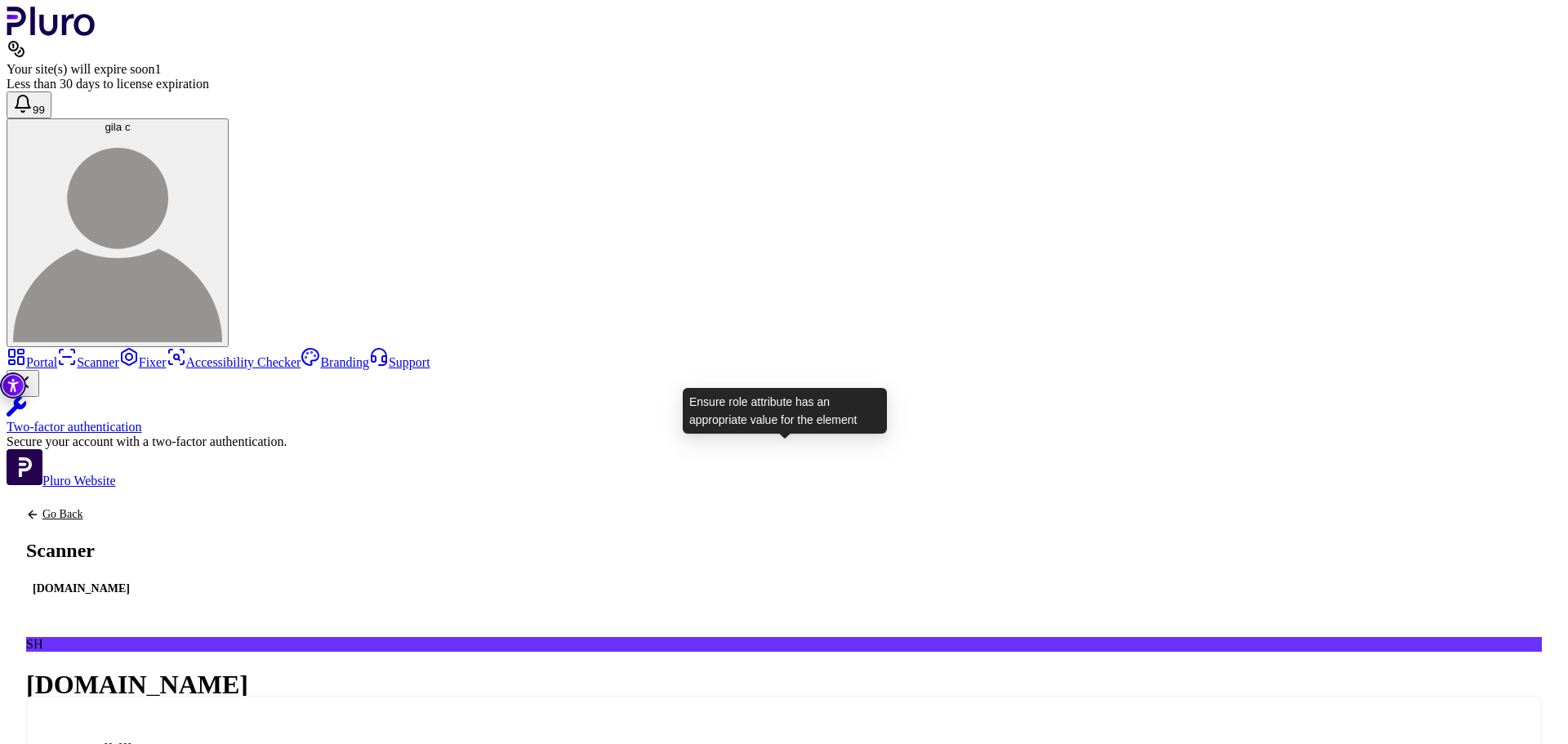
drag, startPoint x: 762, startPoint y: 460, endPoint x: 758, endPoint y: 471, distance: 11.7
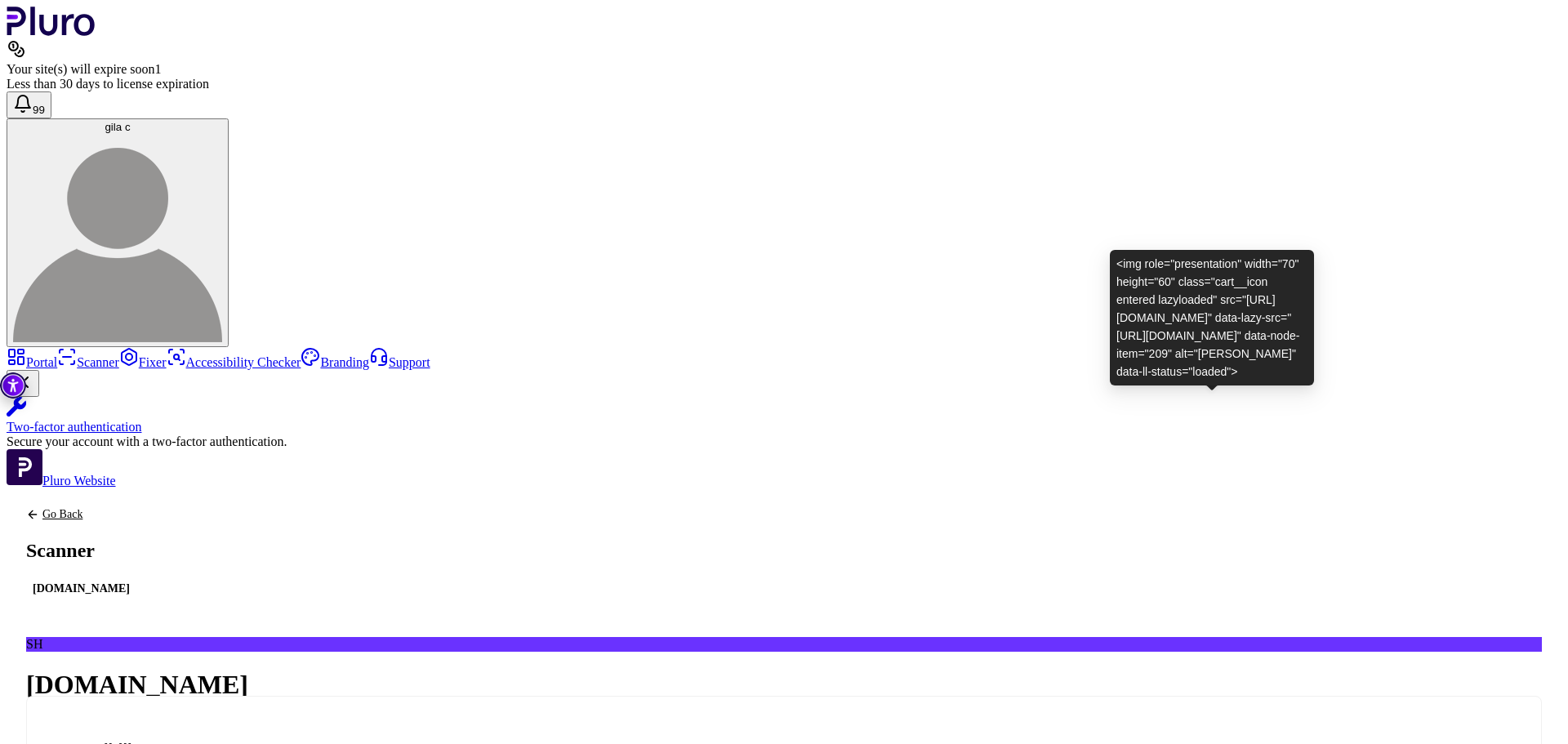
drag, startPoint x: 1168, startPoint y: 406, endPoint x: 1271, endPoint y: 407, distance: 103.0
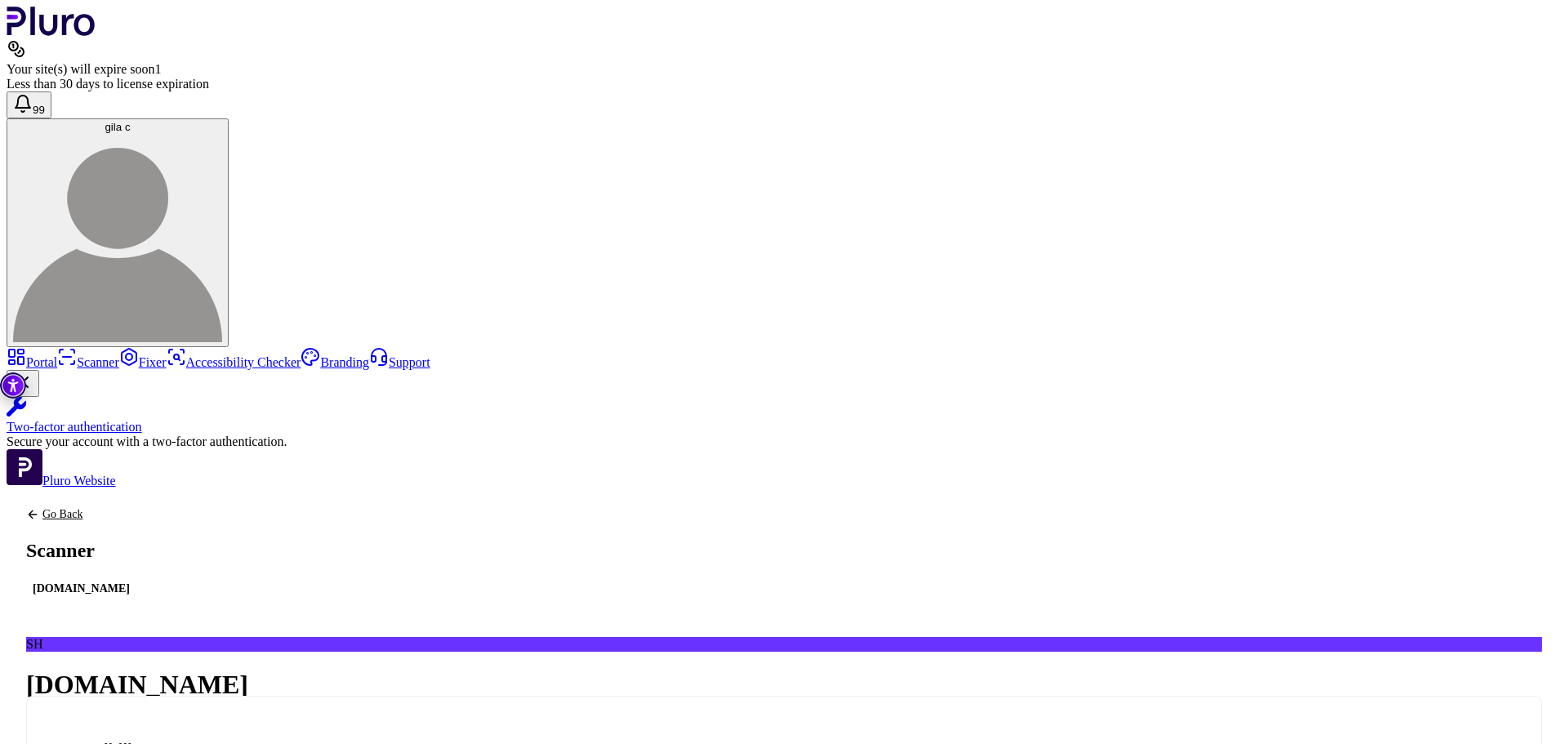
click at [39, 508] on icon "Back to previous screen" at bounding box center [32, 514] width 13 height 13
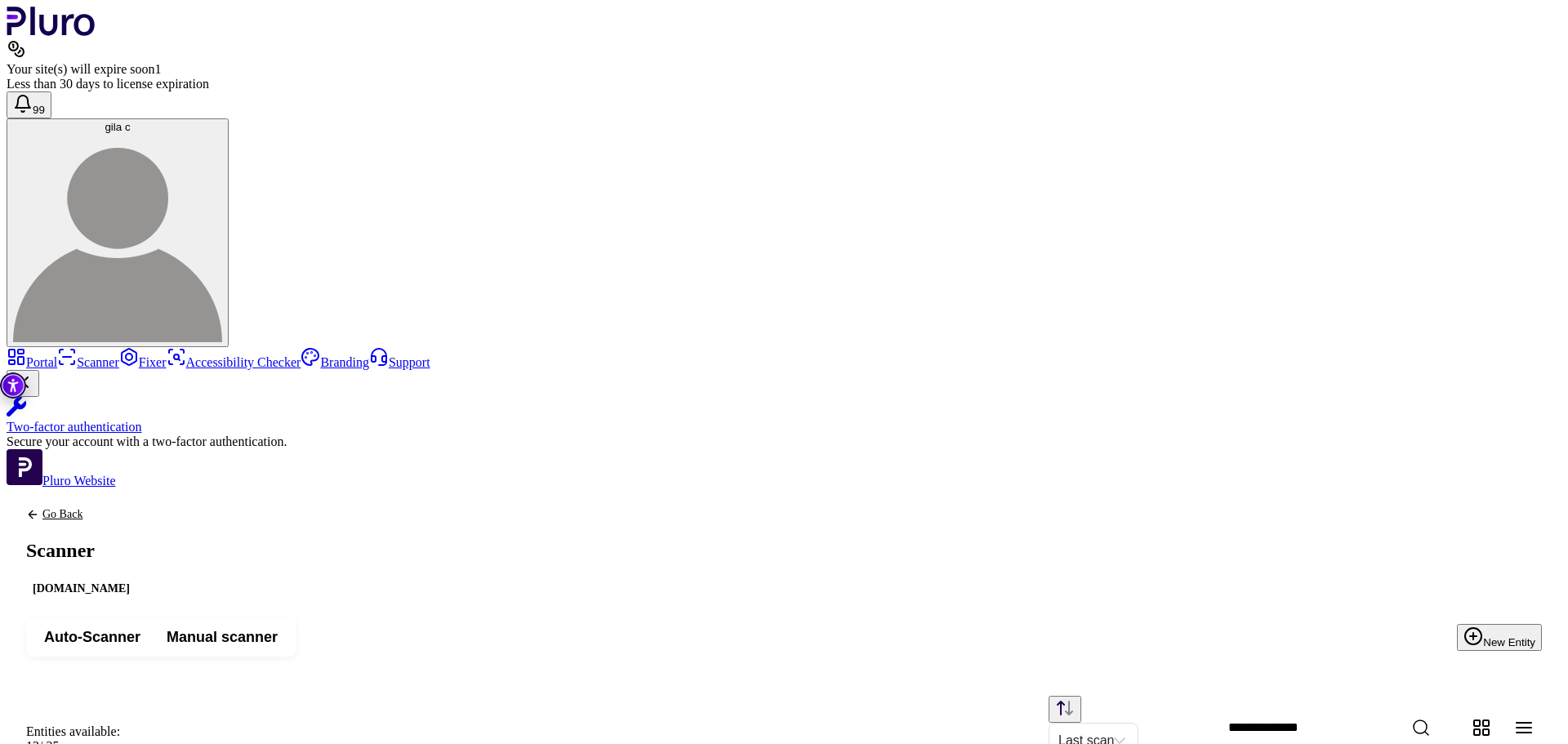
scroll to position [369, 0]
drag, startPoint x: 614, startPoint y: 617, endPoint x: 543, endPoint y: 231, distance: 392.5
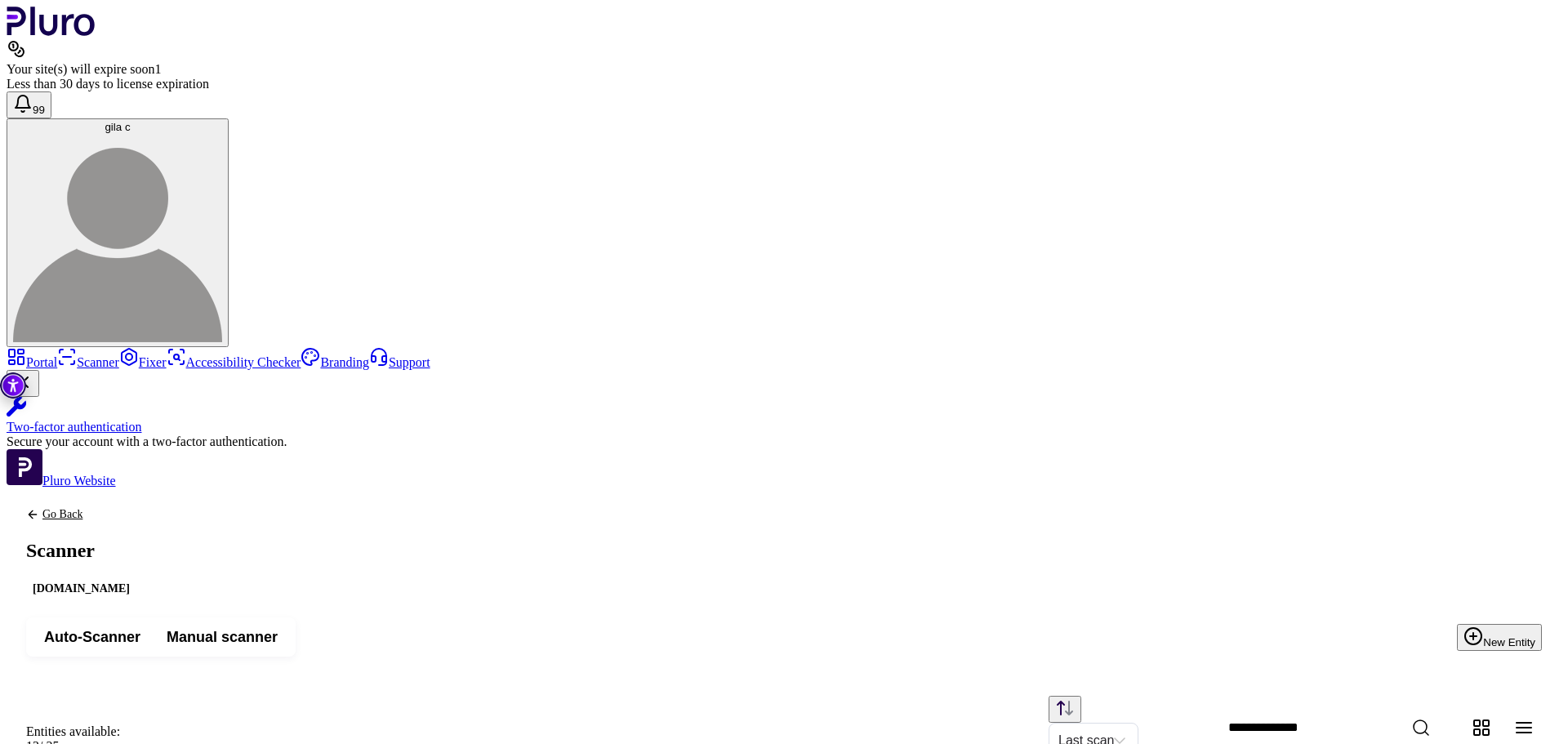
drag, startPoint x: 658, startPoint y: 620, endPoint x: 254, endPoint y: 410, distance: 455.3
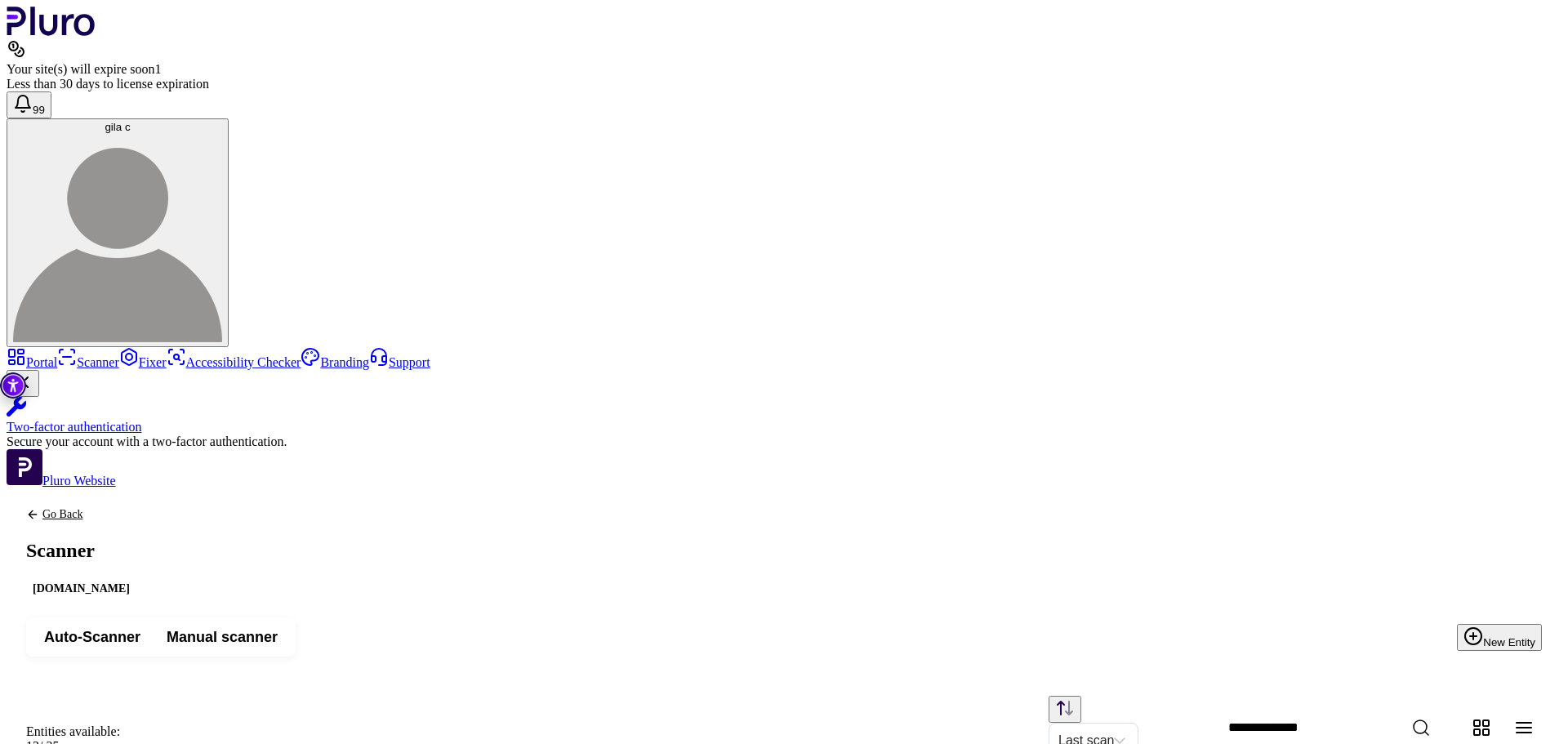
scroll to position [369, 0]
